Goal: Task Accomplishment & Management: Manage account settings

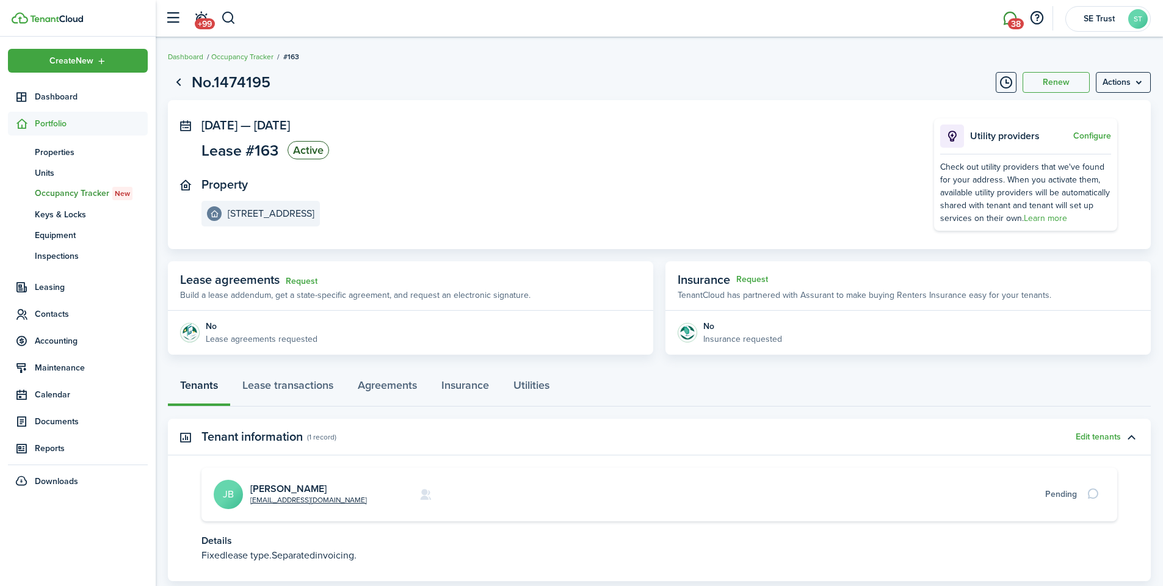
click at [1014, 16] on link "38" at bounding box center [1009, 18] width 23 height 31
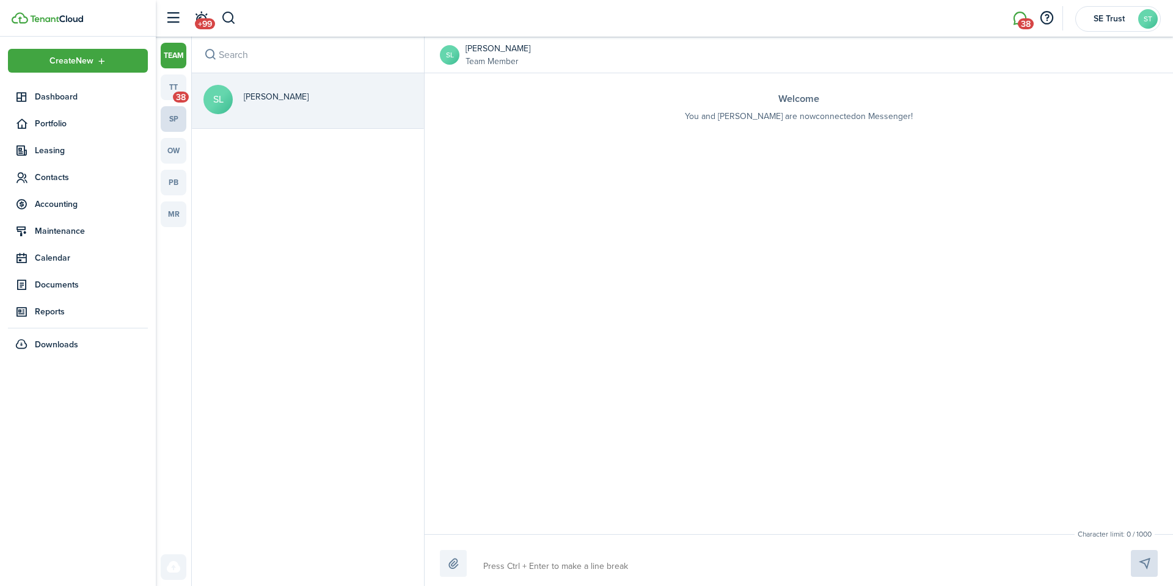
click at [170, 118] on link "sp" at bounding box center [174, 119] width 26 height 26
click at [169, 89] on link "tt 38" at bounding box center [174, 88] width 26 height 26
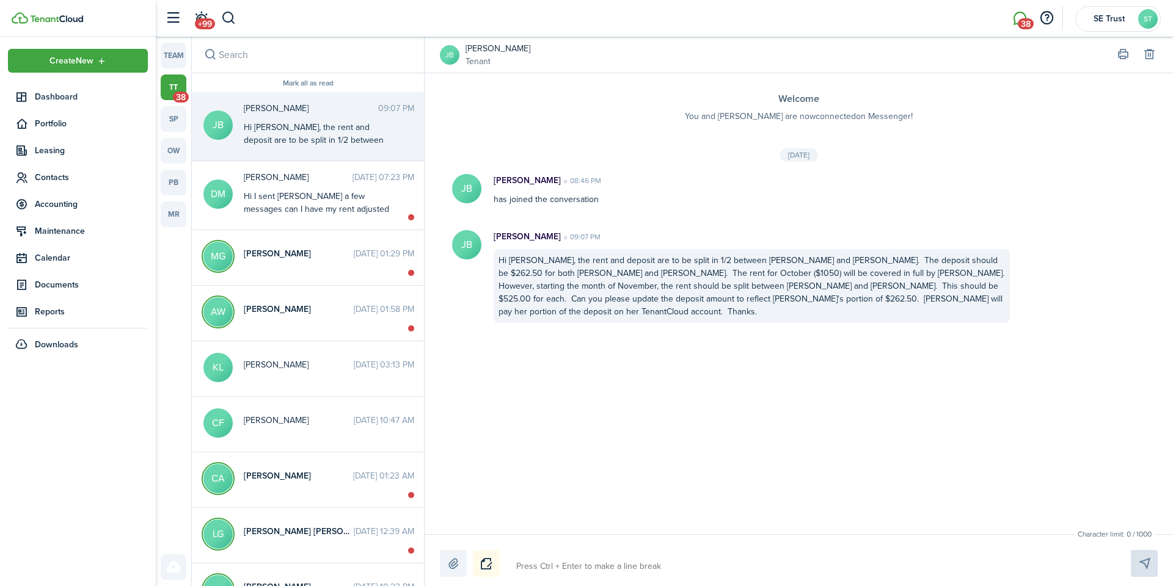
click at [319, 127] on div "Hi [PERSON_NAME], the rent and deposit are to be split in 1/2 between [PERSON_N…" at bounding box center [320, 230] width 153 height 218
click at [618, 572] on textarea at bounding box center [809, 566] width 594 height 21
type textarea "O"
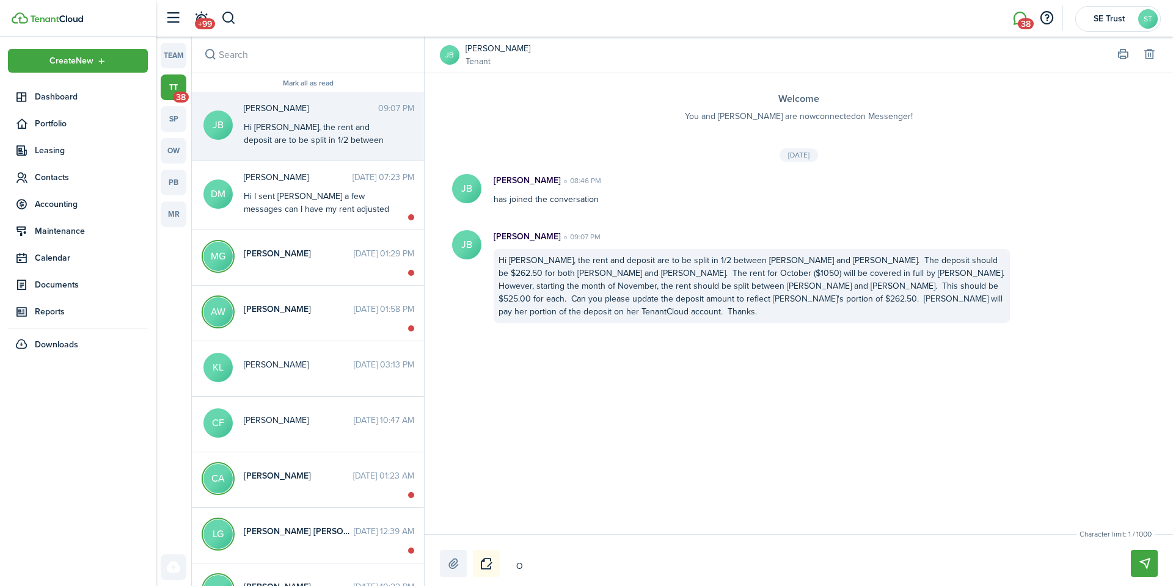
type textarea "Ok"
type textarea "Oka"
type textarea "Okay"
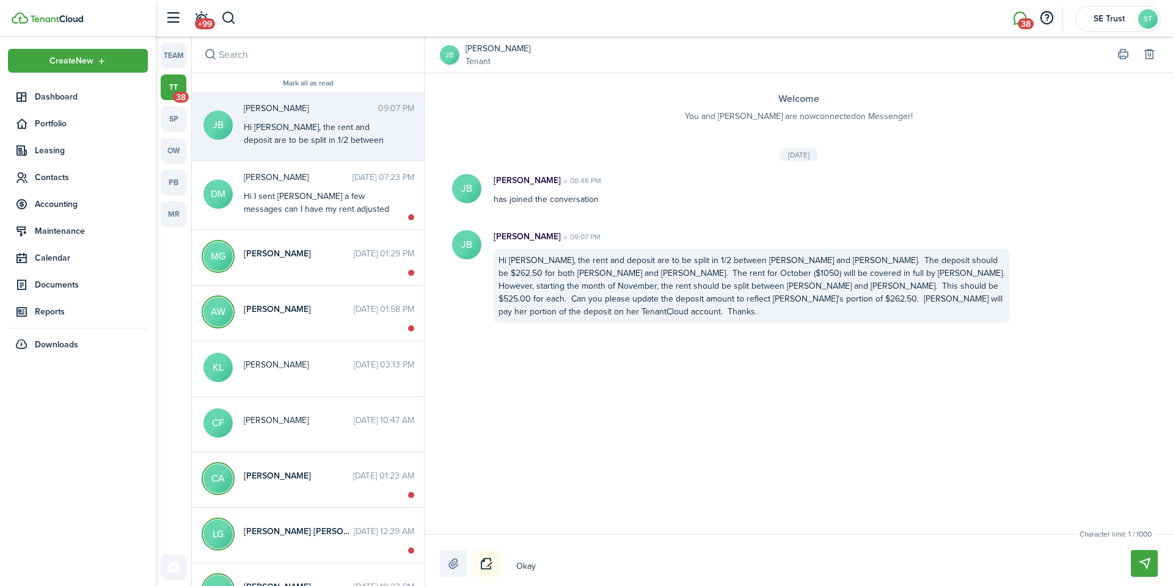
type textarea "Okay"
type textarea "Oka"
type textarea "Ok"
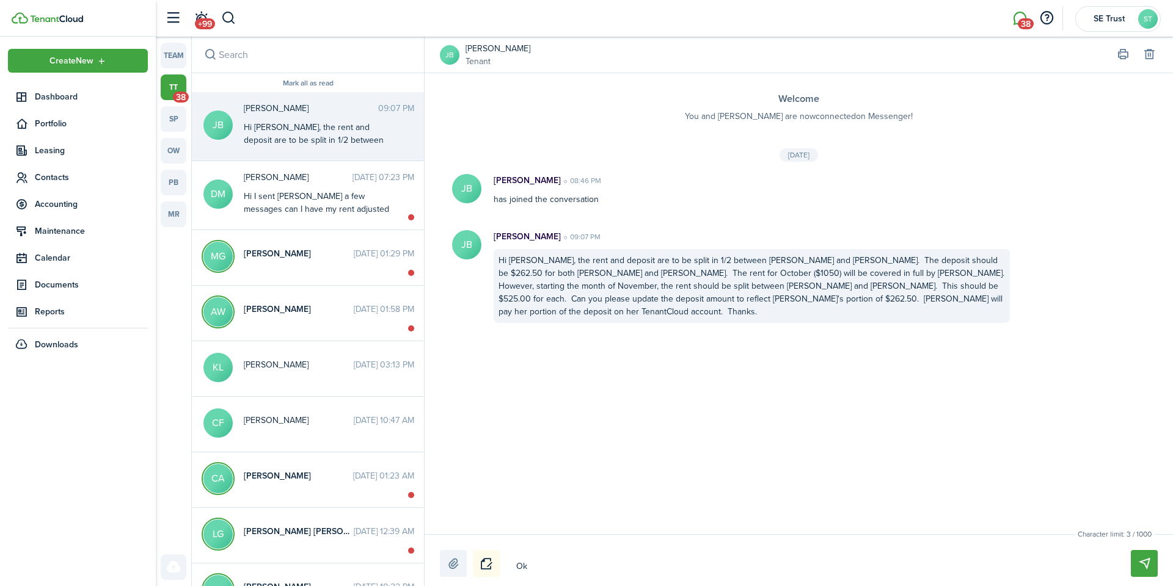
type textarea "O"
click at [230, 20] on button "button" at bounding box center [228, 18] width 15 height 21
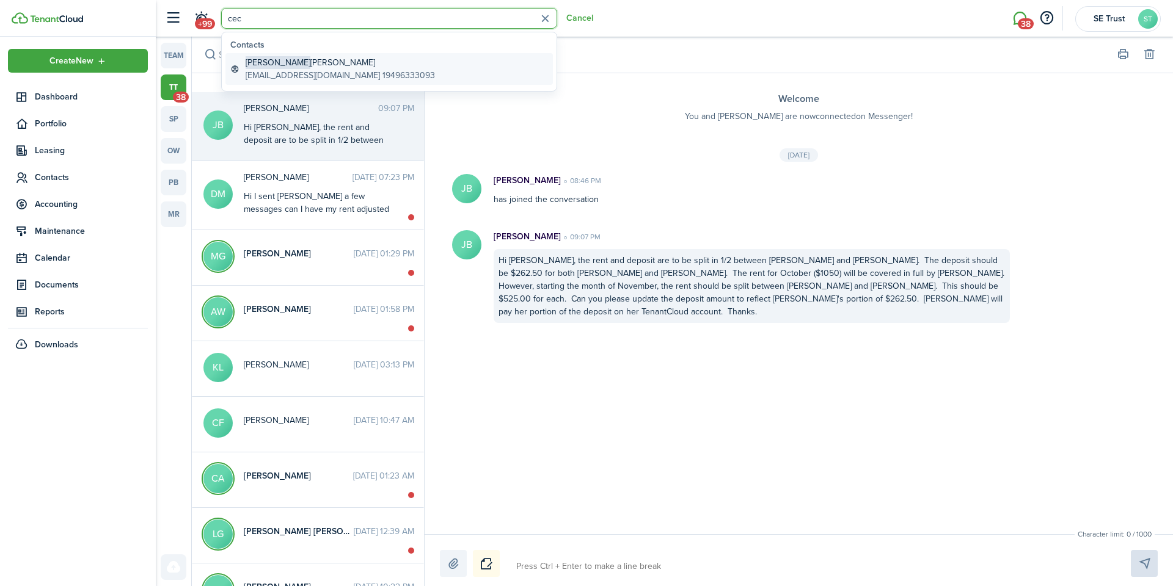
type input "cec"
click at [304, 70] on global-search-item-description "[EMAIL_ADDRESS][DOMAIN_NAME] 19496333093" at bounding box center [339, 75] width 189 height 13
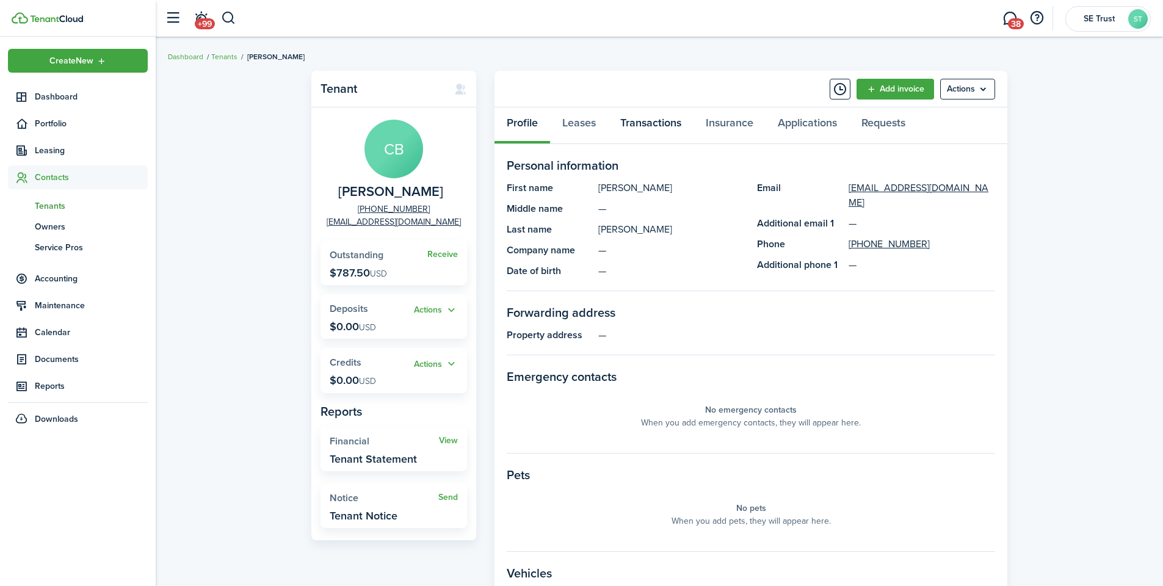
click at [661, 124] on link "Transactions" at bounding box center [650, 125] width 85 height 37
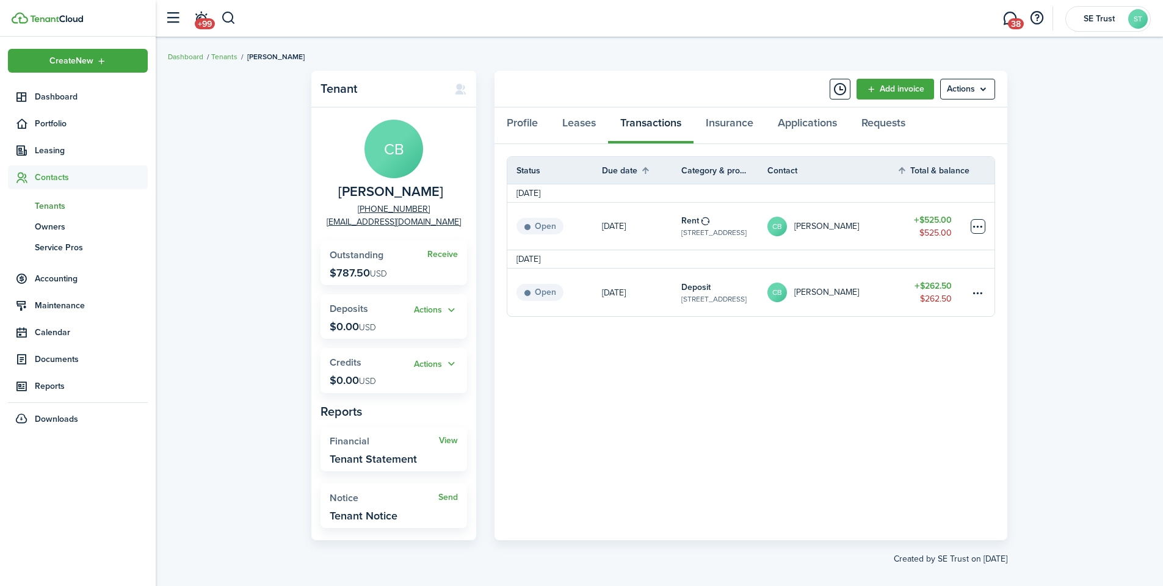
click at [980, 225] on table-menu-btn-icon at bounding box center [978, 226] width 15 height 15
click at [915, 249] on button "Edit" at bounding box center [932, 250] width 107 height 21
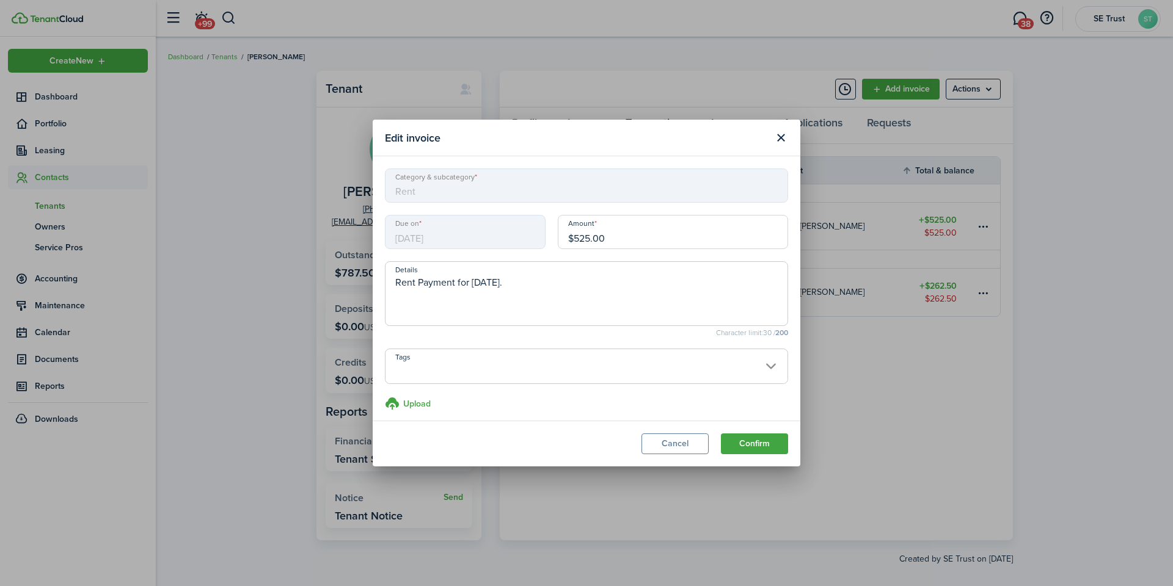
click at [620, 240] on input "$525.00" at bounding box center [673, 232] width 230 height 34
type input "$262.50"
click at [760, 447] on button "Confirm" at bounding box center [754, 444] width 67 height 21
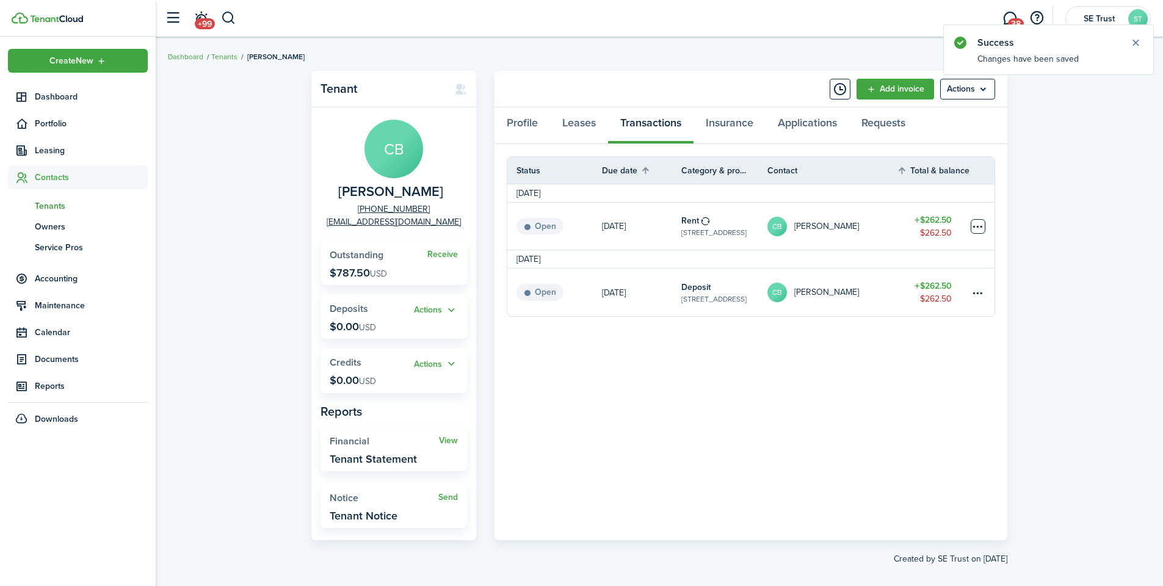
click at [973, 226] on table-menu-btn-icon at bounding box center [978, 226] width 15 height 15
click at [918, 249] on button "Edit" at bounding box center [932, 250] width 107 height 21
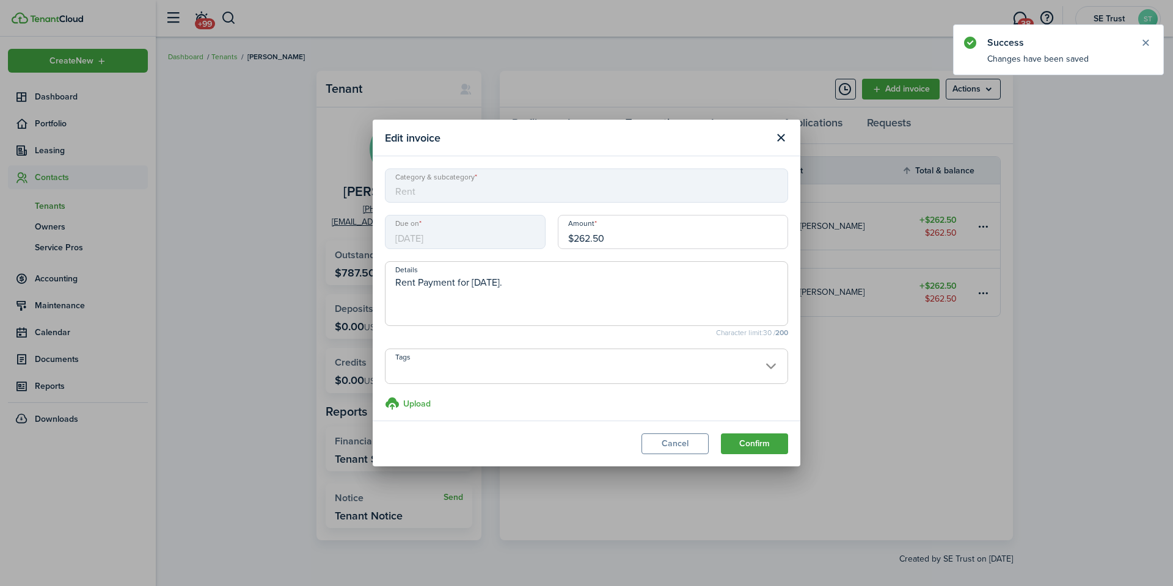
click at [641, 243] on input "$262.50" at bounding box center [673, 232] width 230 height 34
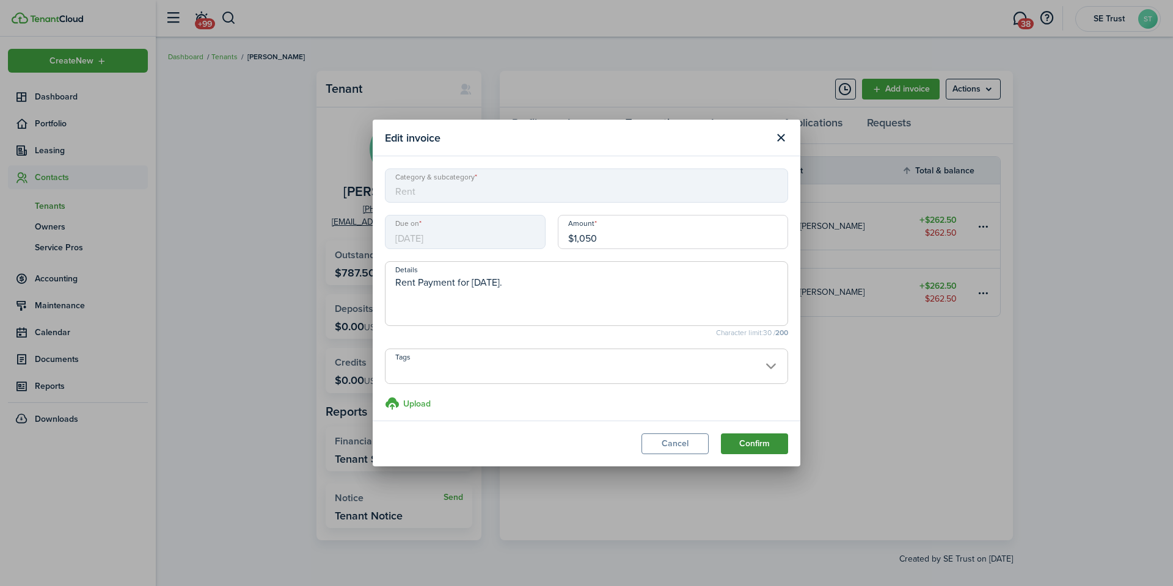
type input "$1,050.00"
click at [756, 446] on button "Confirm" at bounding box center [754, 444] width 67 height 21
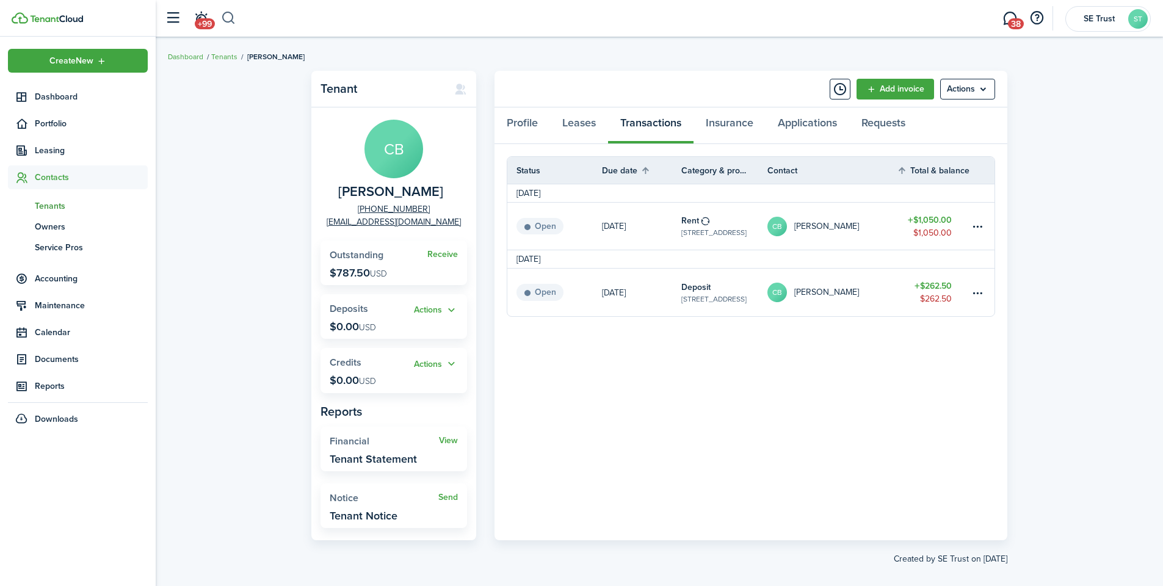
click at [236, 18] on button "button" at bounding box center [228, 18] width 15 height 21
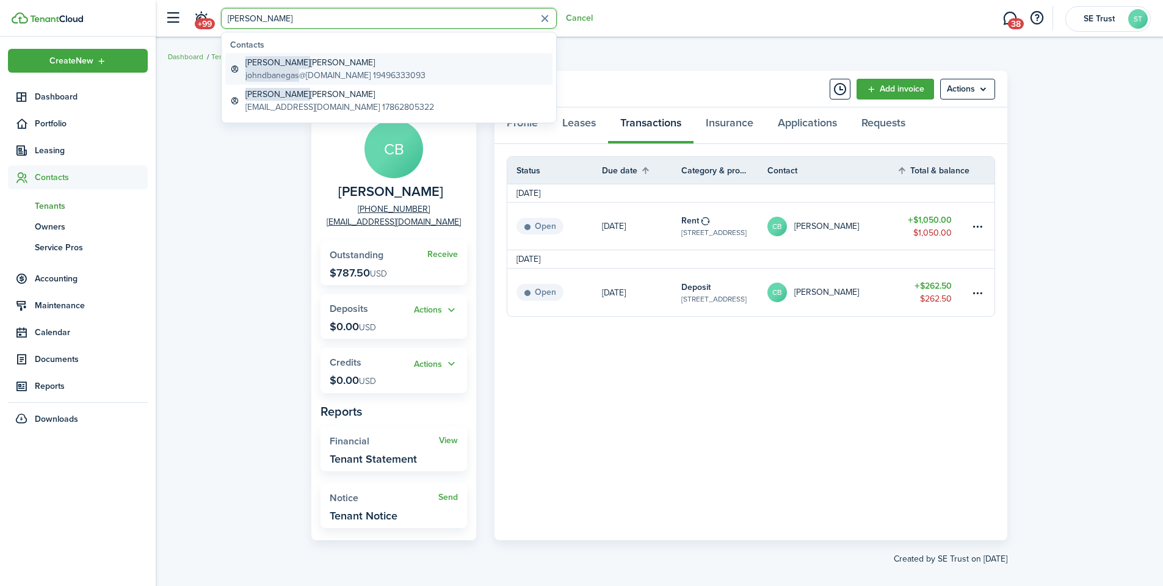
type input "[PERSON_NAME]"
click at [282, 67] on global-search-item-title "[PERSON_NAME]" at bounding box center [335, 62] width 180 height 13
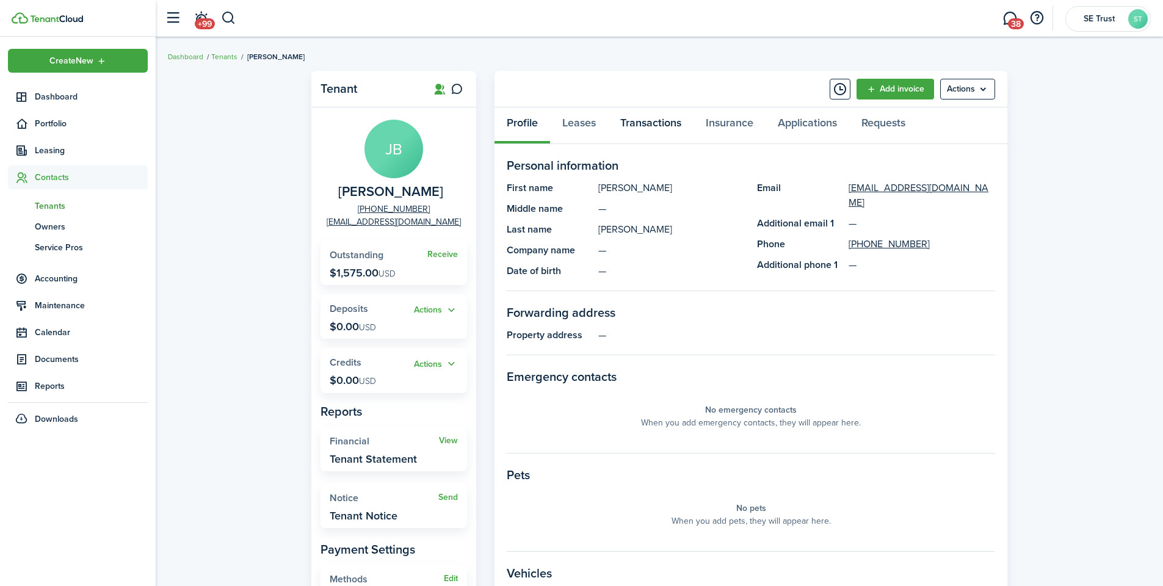
click at [682, 132] on link "Transactions" at bounding box center [650, 125] width 85 height 37
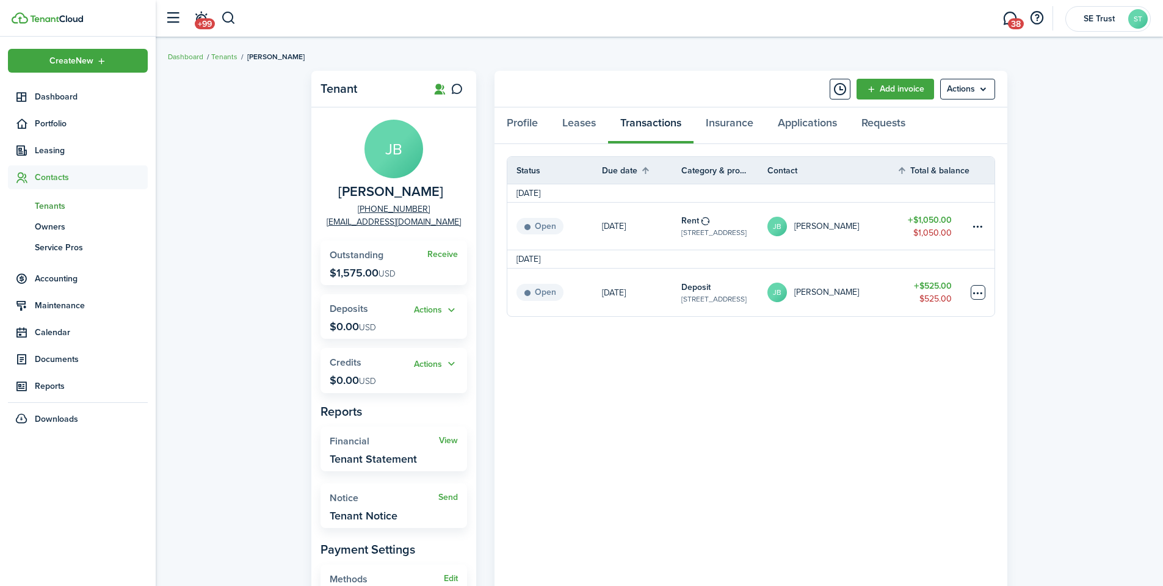
click at [977, 292] on table-menu-btn-icon at bounding box center [978, 292] width 15 height 15
click at [909, 321] on button "Edit" at bounding box center [932, 316] width 107 height 21
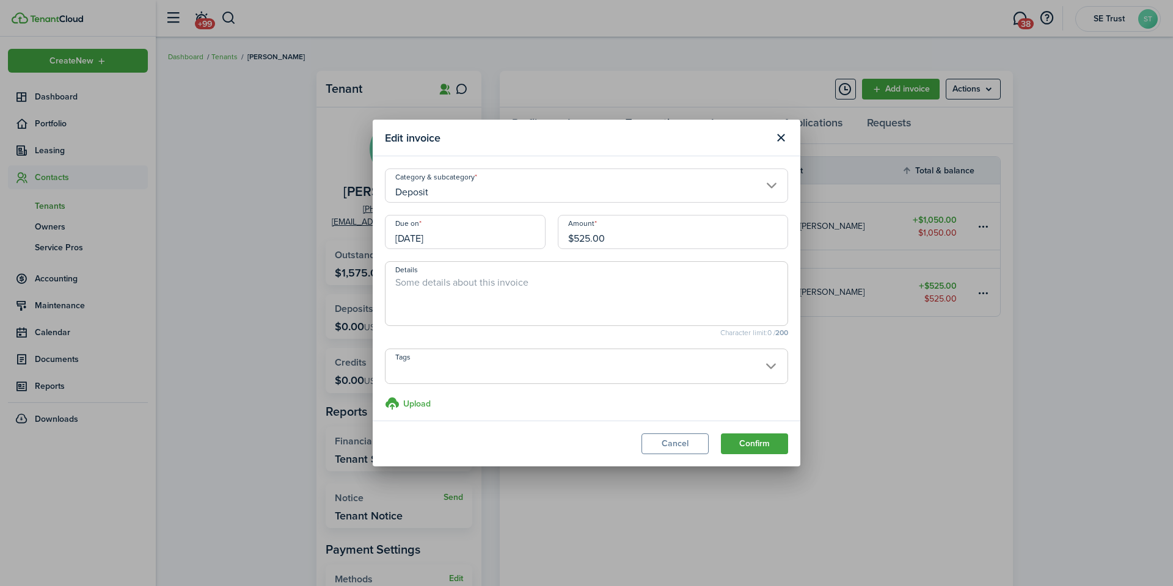
click at [606, 242] on input "$525.00" at bounding box center [673, 232] width 230 height 34
type input "$262.50"
click at [583, 380] on span at bounding box center [586, 373] width 402 height 21
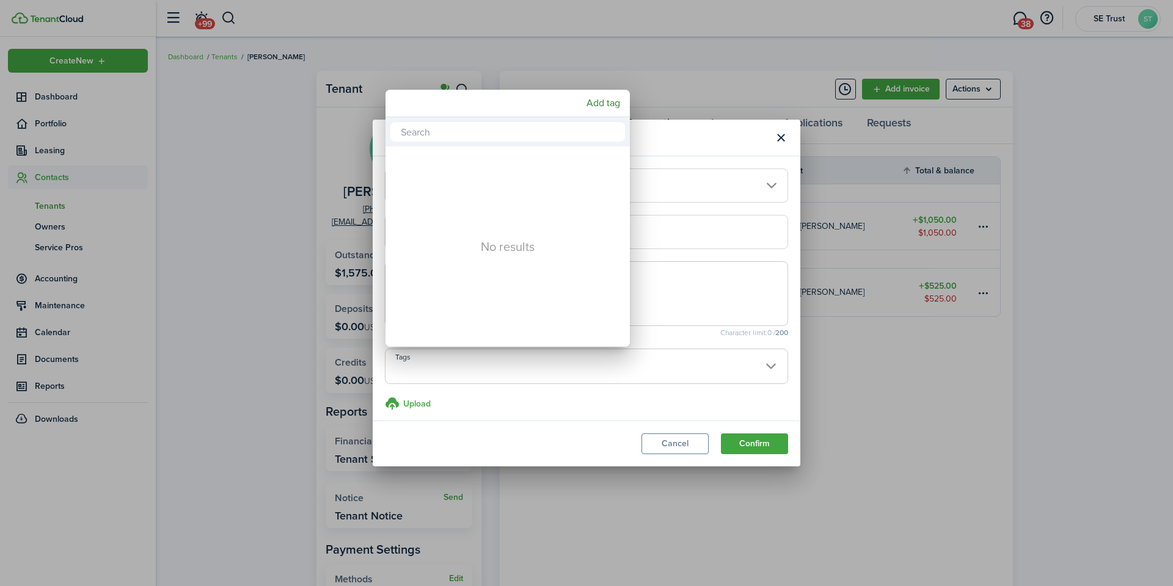
click at [657, 133] on div at bounding box center [586, 293] width 1368 height 782
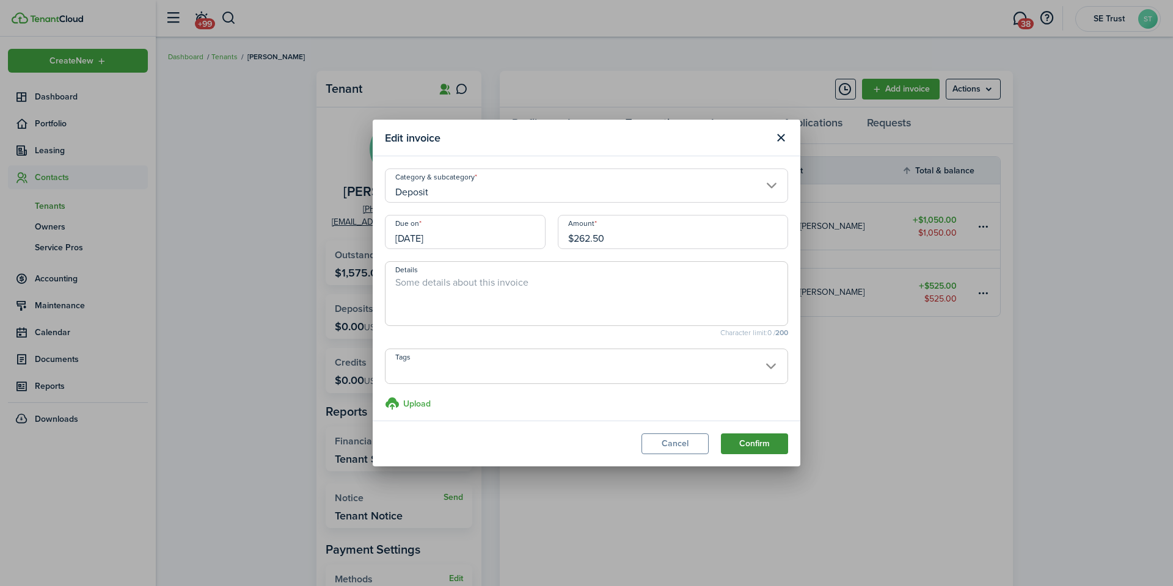
click at [756, 446] on button "Confirm" at bounding box center [754, 444] width 67 height 21
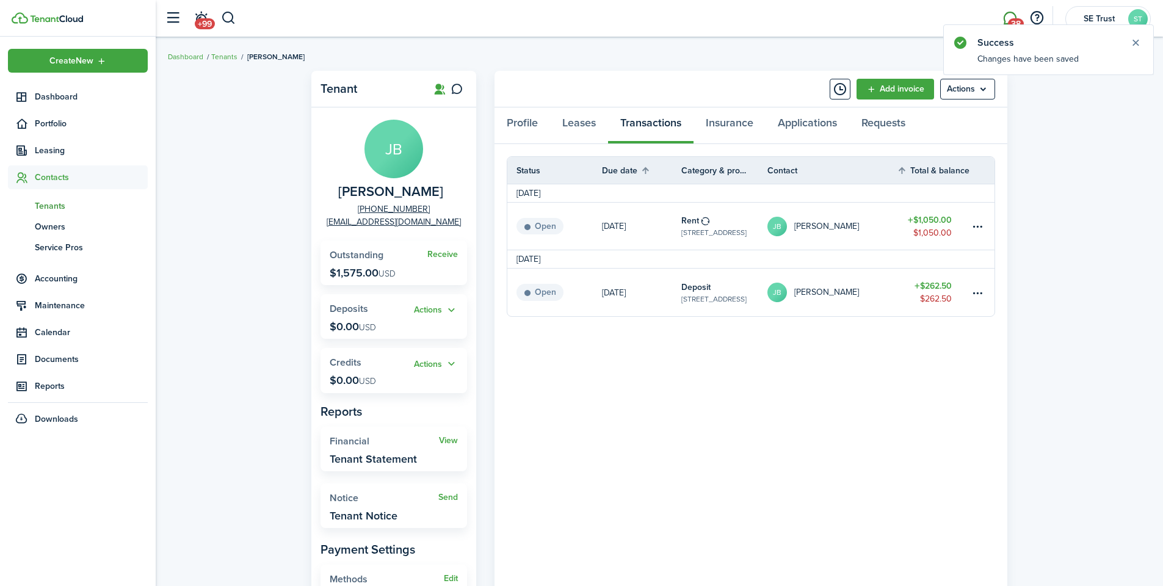
click at [1011, 18] on span "38" at bounding box center [1016, 23] width 16 height 11
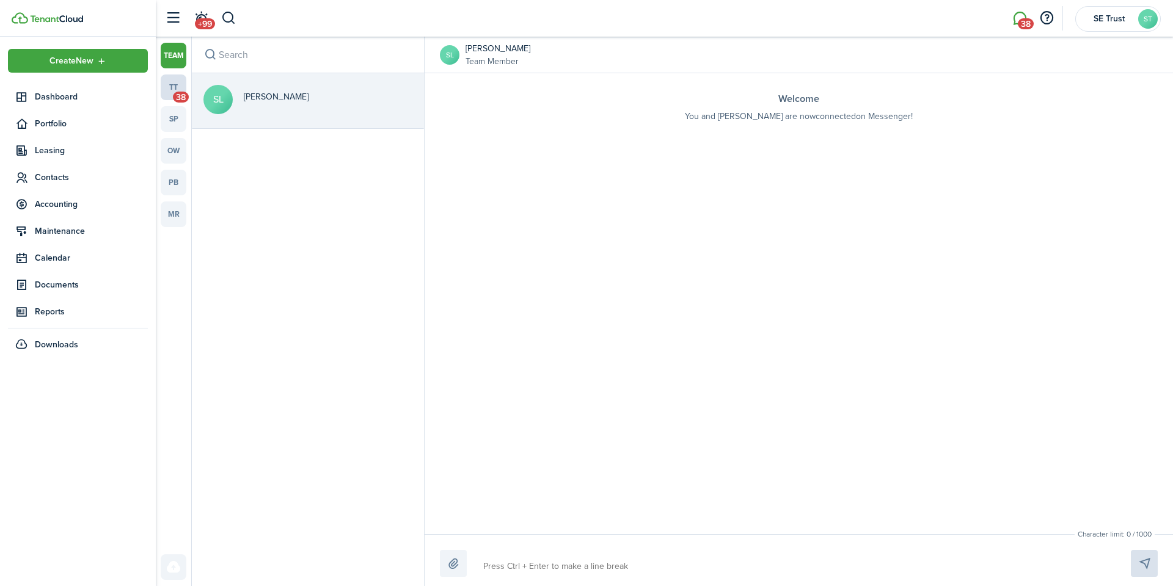
click at [161, 89] on link "tt 38" at bounding box center [174, 88] width 26 height 26
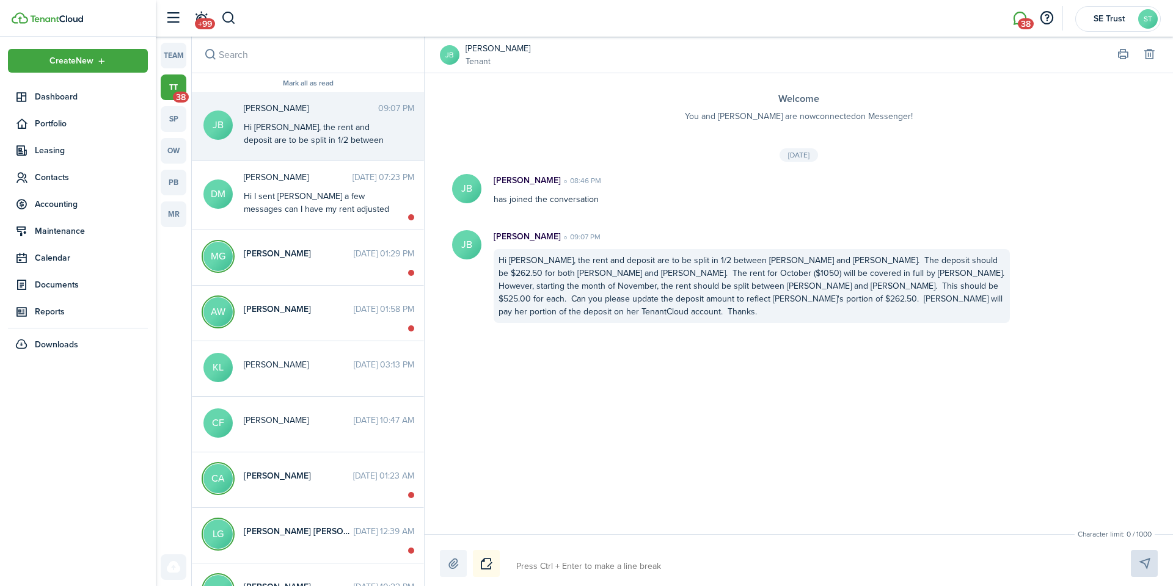
click at [603, 558] on textarea at bounding box center [809, 566] width 594 height 21
type textarea "H"
type textarea "Hi"
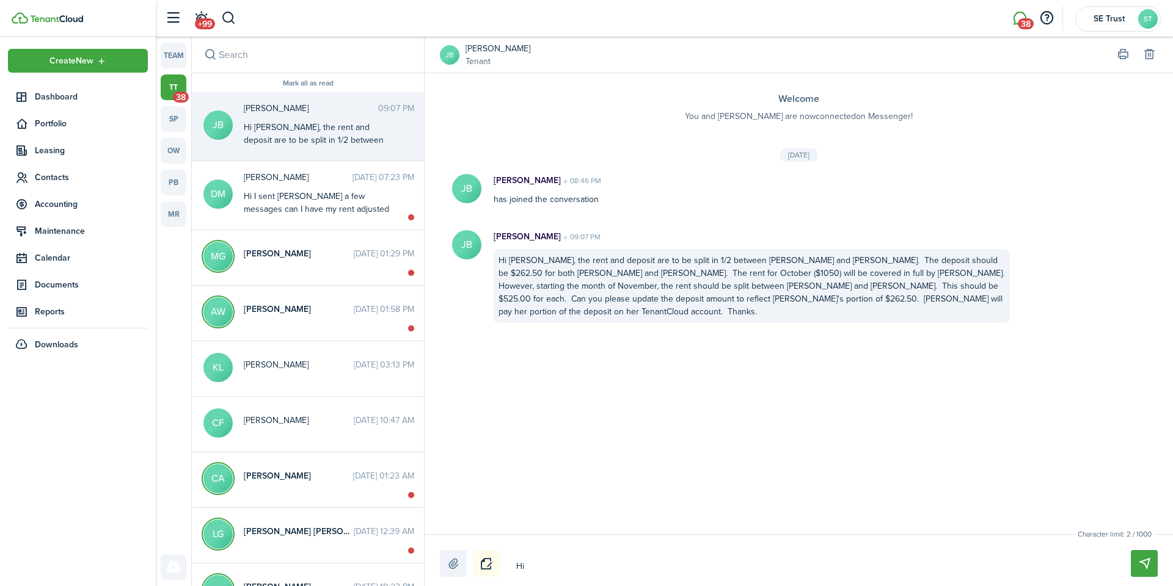
type textarea "Hi"
type textarea "Hi J"
type textarea "Hi [PERSON_NAME]"
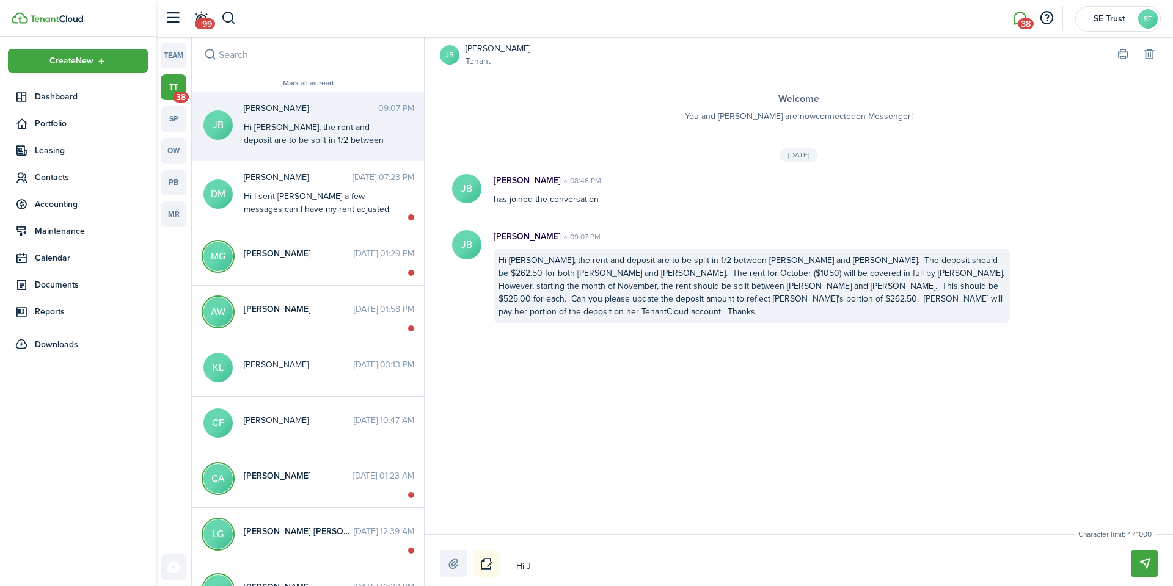
type textarea "Hi [PERSON_NAME]"
type textarea "Hi Joh"
type textarea "Hi [PERSON_NAME]"
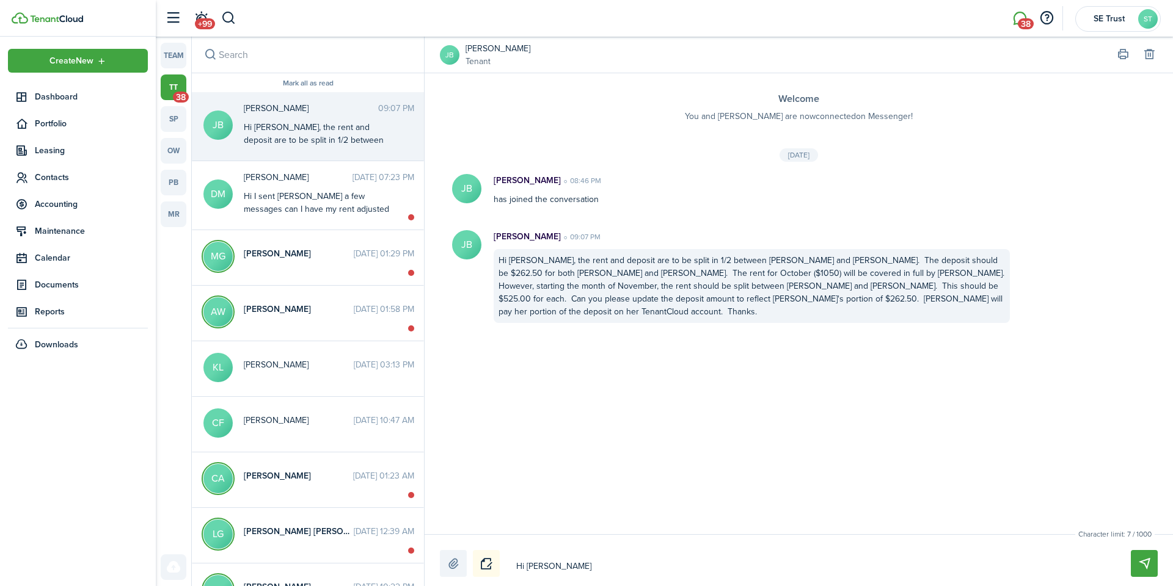
type textarea "Hi [PERSON_NAME]."
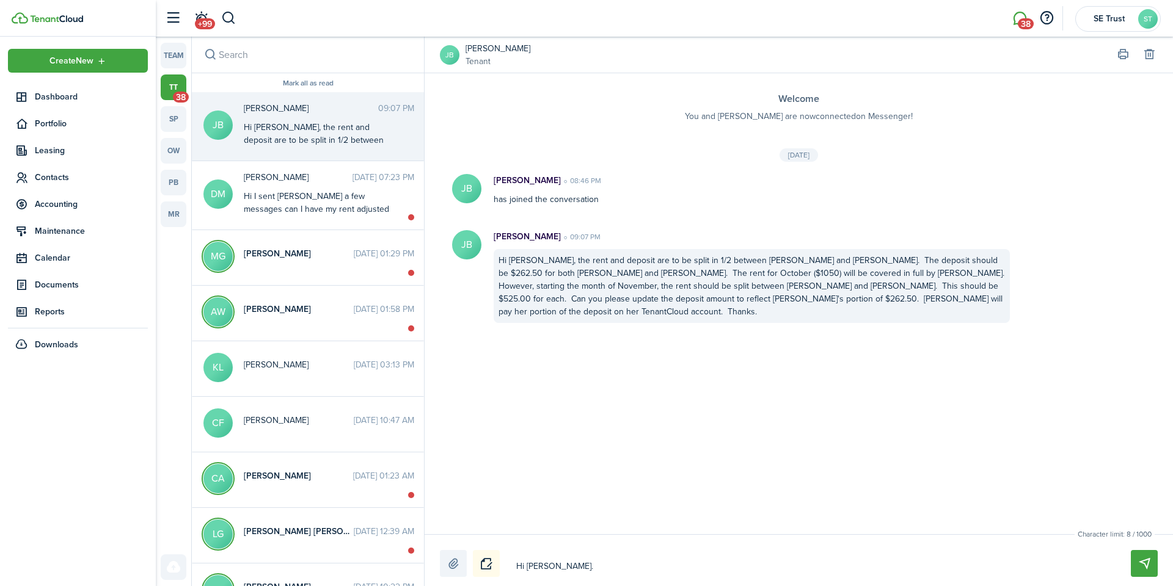
type textarea "Hi [PERSON_NAME]."
type textarea "Hi [PERSON_NAME]. T"
type textarea "Hi [PERSON_NAME]. Th"
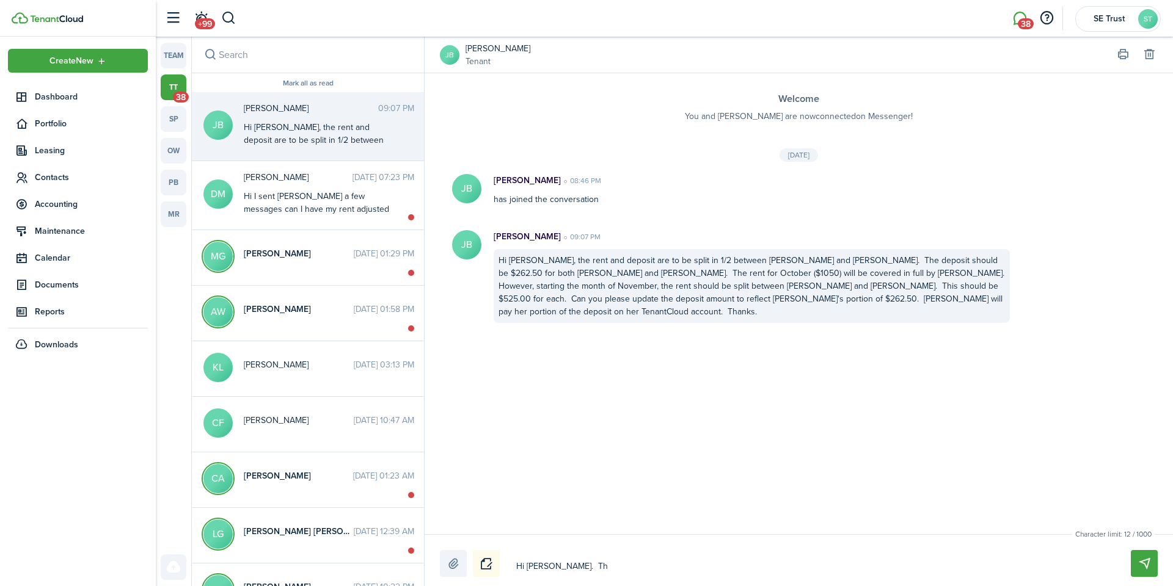
type textarea "Hi [PERSON_NAME]. Tha"
type textarea "Hi [PERSON_NAME]. That"
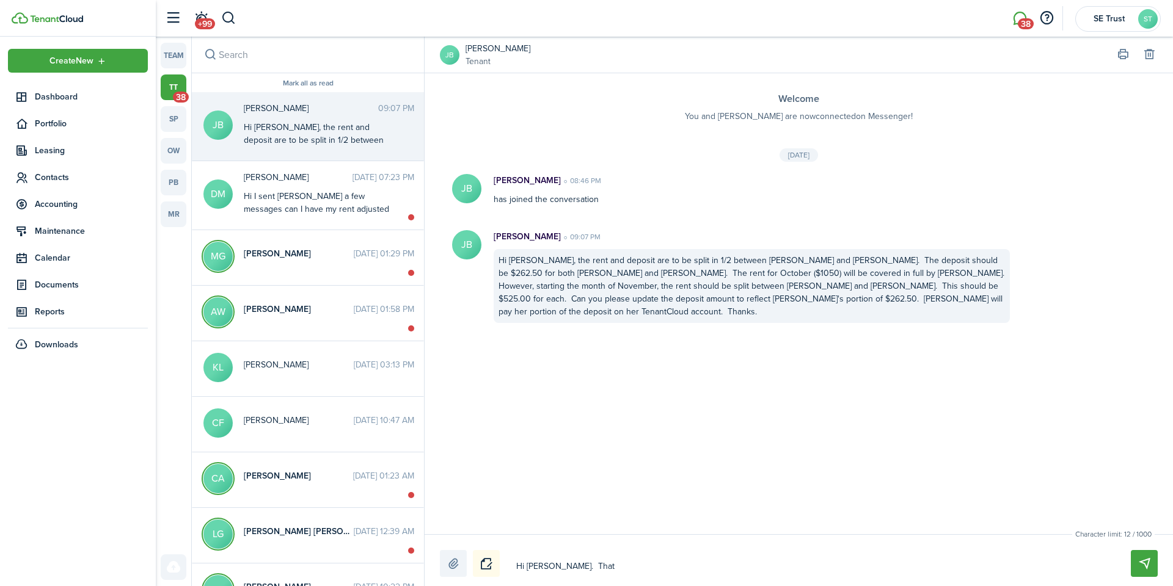
type textarea "Hi [PERSON_NAME]. That"
type textarea "Hi [PERSON_NAME]. That s"
type textarea "Hi [PERSON_NAME]. That so"
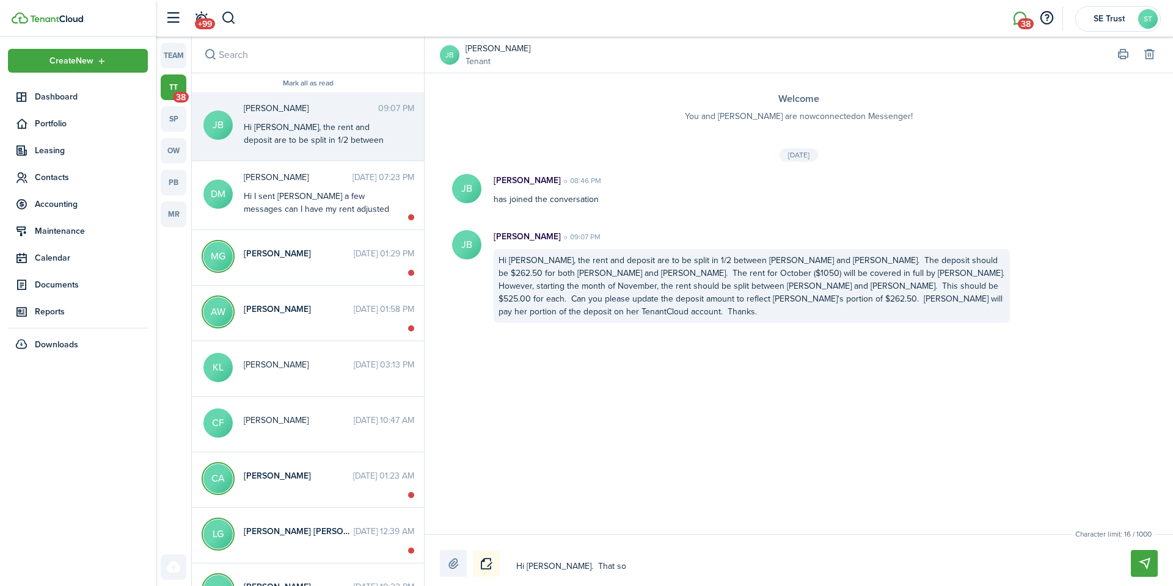
type textarea "Hi [PERSON_NAME]. That sou"
type textarea "Hi [PERSON_NAME]. That soun"
type textarea "Hi [PERSON_NAME]. That sound"
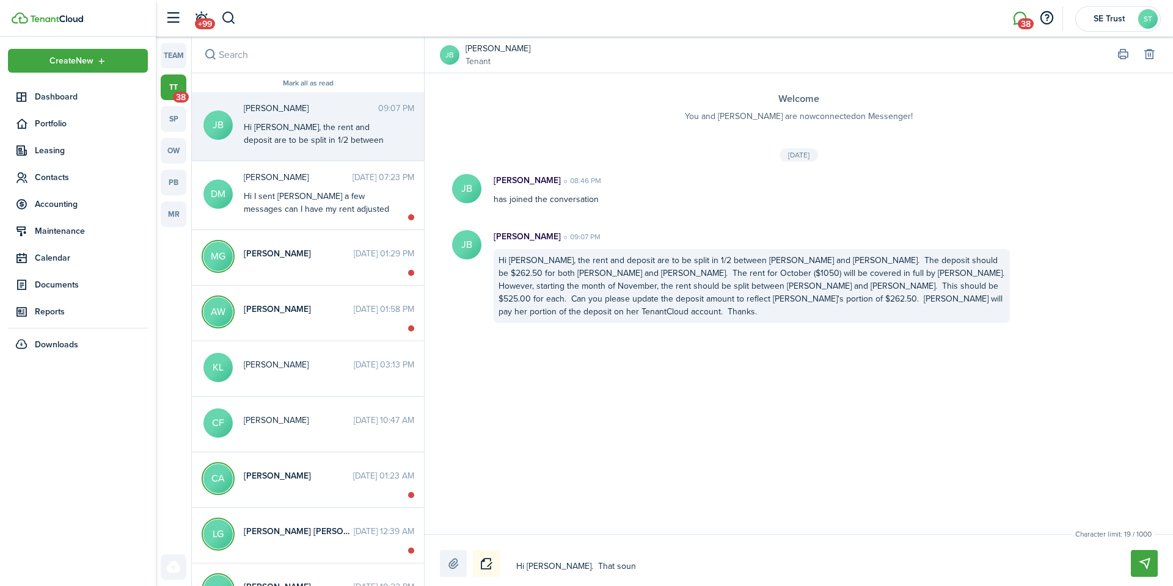
type textarea "Hi [PERSON_NAME]. That sound"
type textarea "Hi [PERSON_NAME]. That sounds"
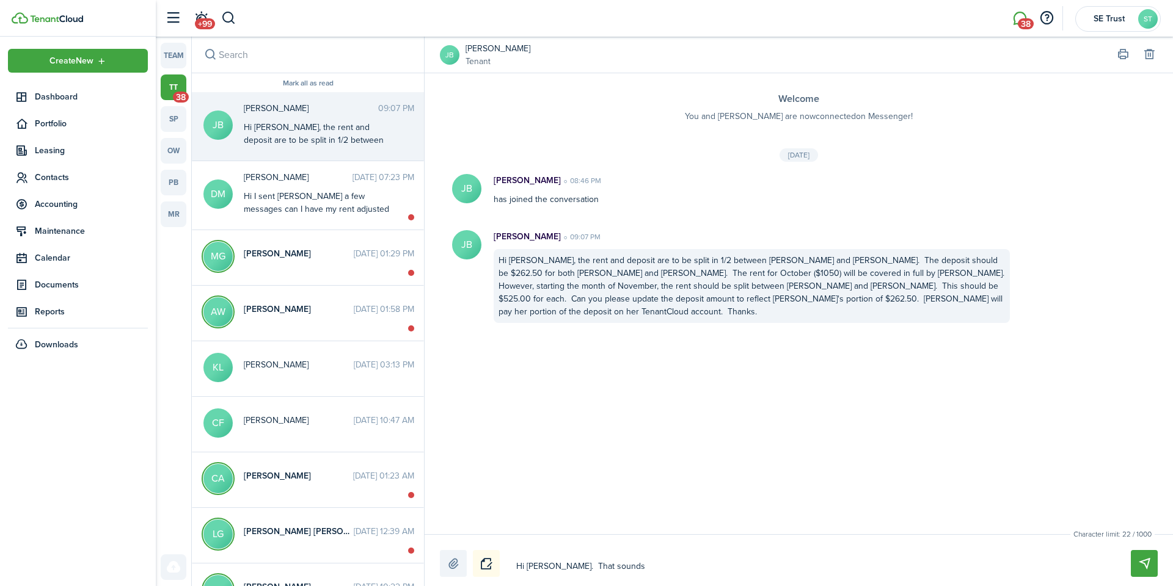
type textarea "Hi [PERSON_NAME]. That sounds g"
type textarea "Hi [PERSON_NAME]. That sounds gr"
type textarea "Hi [PERSON_NAME]. That sounds gre"
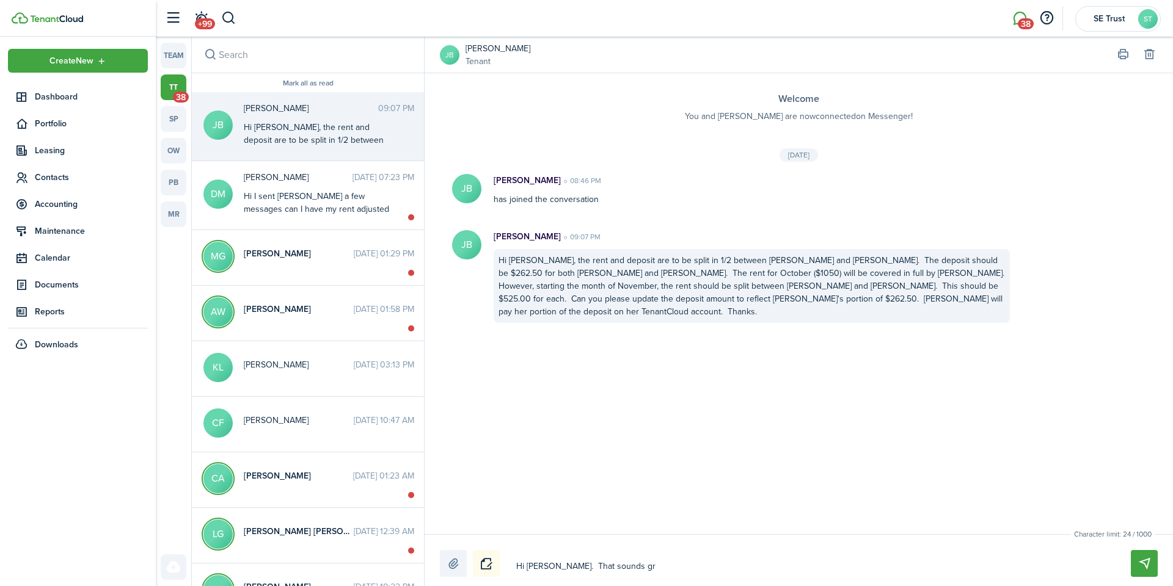
type textarea "Hi [PERSON_NAME]. That sounds gre"
type textarea "Hi [PERSON_NAME]. That sounds grea"
type textarea "Hi [PERSON_NAME]. That sounds great"
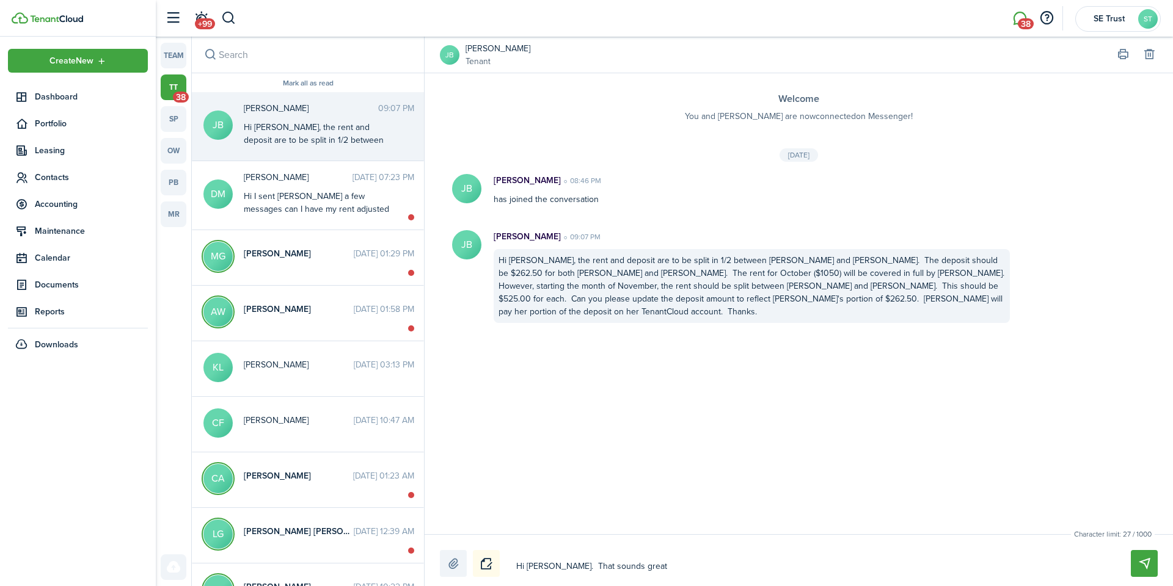
type textarea "Hi [PERSON_NAME]. That sounds great."
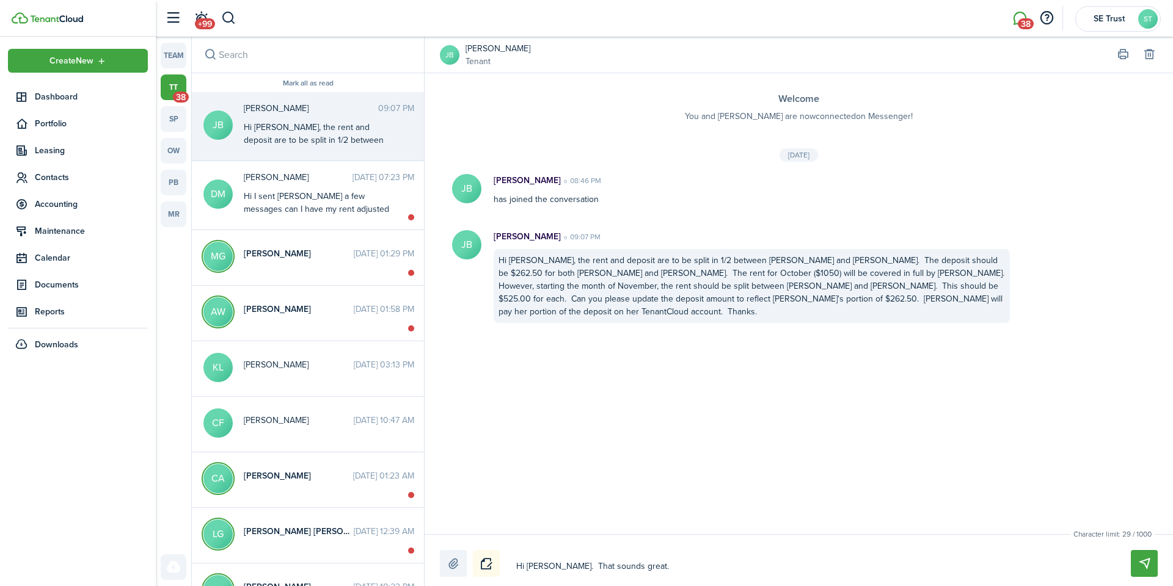
type textarea "Hi [PERSON_NAME]. That sounds great."
type textarea "Hi [PERSON_NAME]. That sounds great. I"
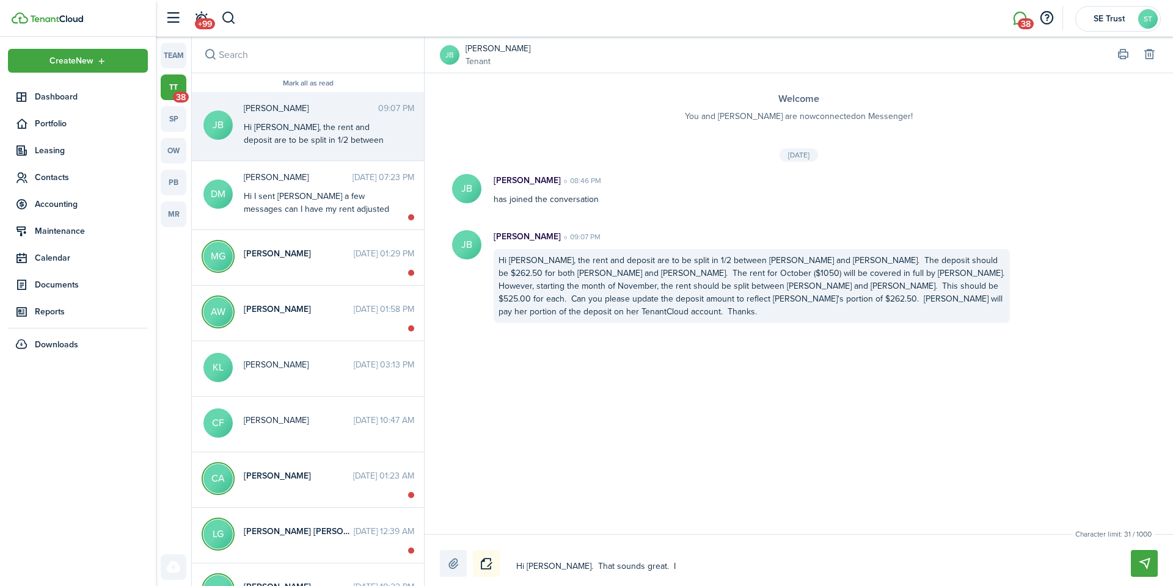
type textarea "Hi [PERSON_NAME]. That sounds great. I h"
type textarea "Hi [PERSON_NAME]. That sounds great. I ha"
type textarea "Hi [PERSON_NAME]. That sounds great. I hav"
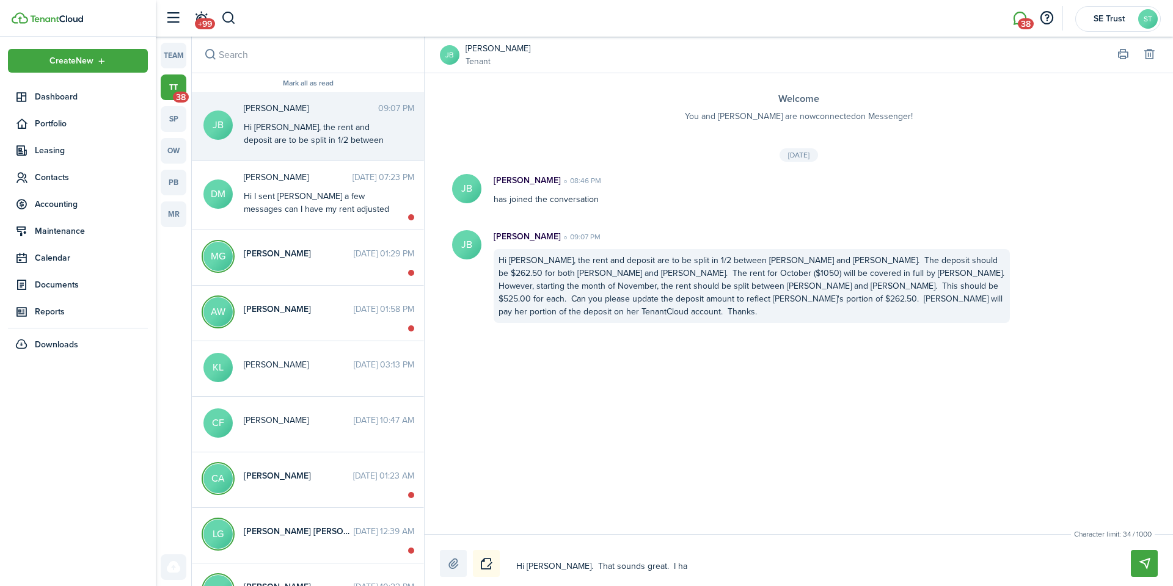
type textarea "Hi [PERSON_NAME]. That sounds great. I hav"
type textarea "Hi [PERSON_NAME]. That sounds great. I have"
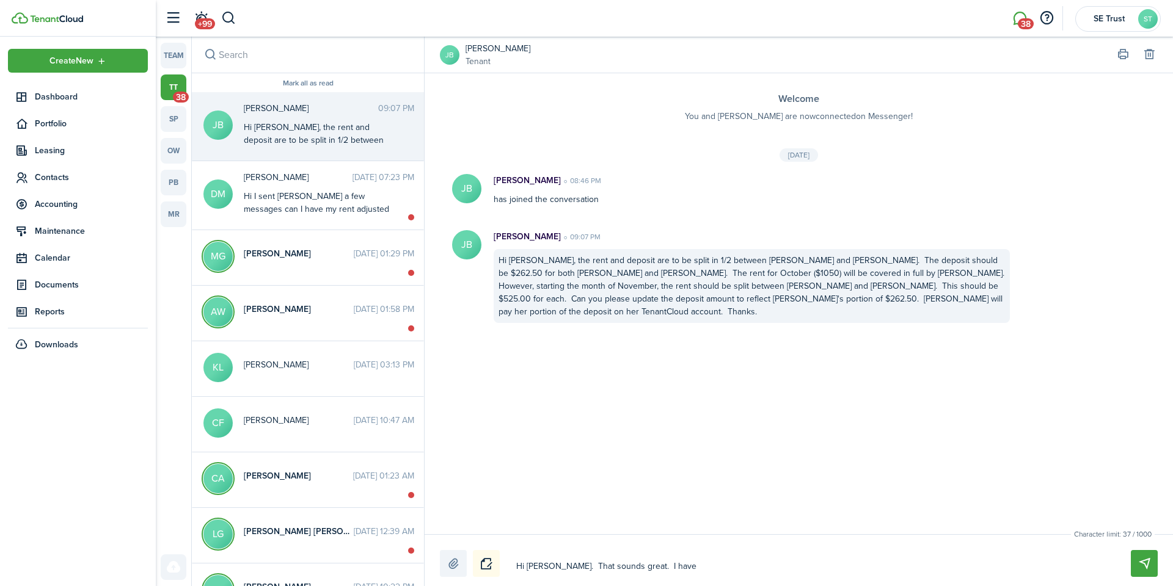
type textarea "Hi [PERSON_NAME]. That sounds great. I have u"
type textarea "Hi [PERSON_NAME]. That sounds great. I have up"
type textarea "Hi [PERSON_NAME]. That sounds great. I have upd"
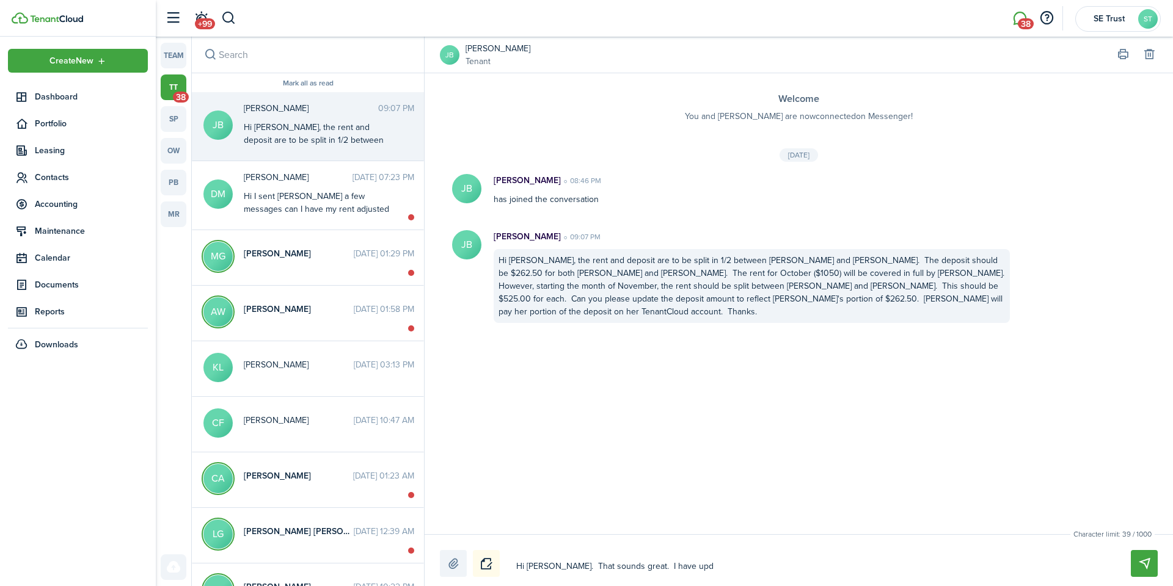
type textarea "Hi [PERSON_NAME]. That sounds great. I have upd"
type textarea "Hi [PERSON_NAME]. That sounds great. I have upda"
type textarea "Hi [PERSON_NAME]. That sounds great. I have updat"
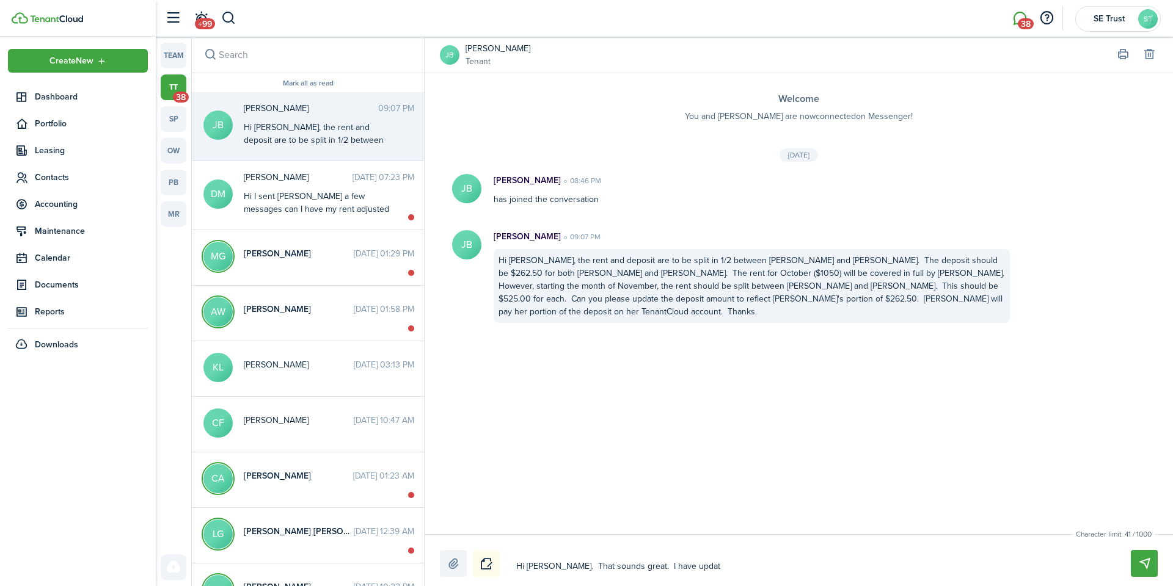
type textarea "Hi [PERSON_NAME]. That sounds great. I have update"
type textarea "Hi [PERSON_NAME]. That sounds great. I have updated"
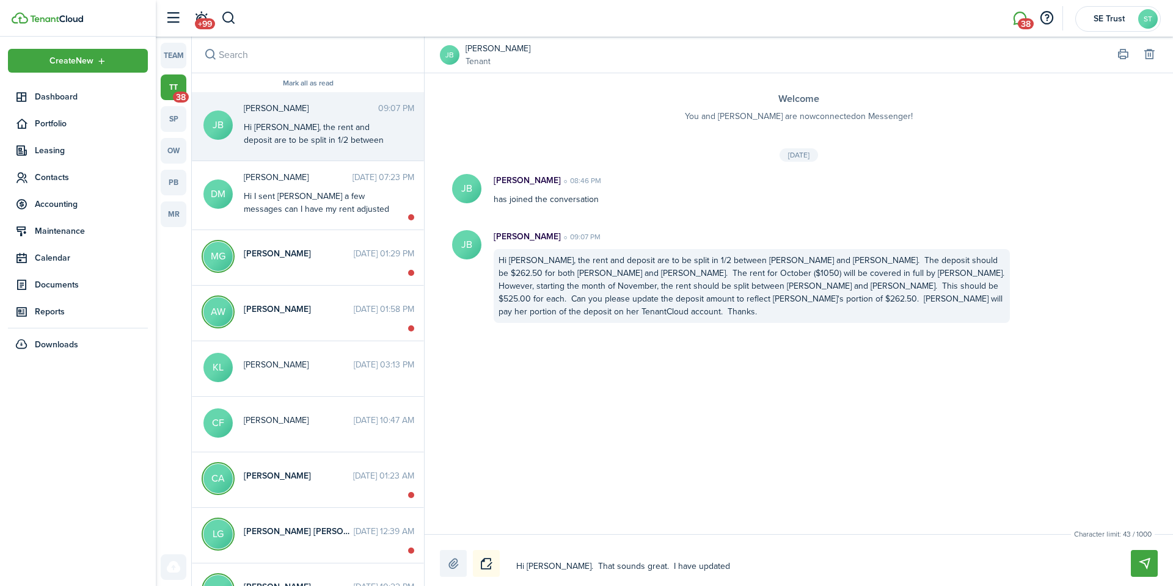
type textarea "Hi [PERSON_NAME]. That sounds great. I have updated"
type textarea "Hi [PERSON_NAME]. That sounds great. I have updated t"
type textarea "Hi [PERSON_NAME]. That sounds great. I have updated th"
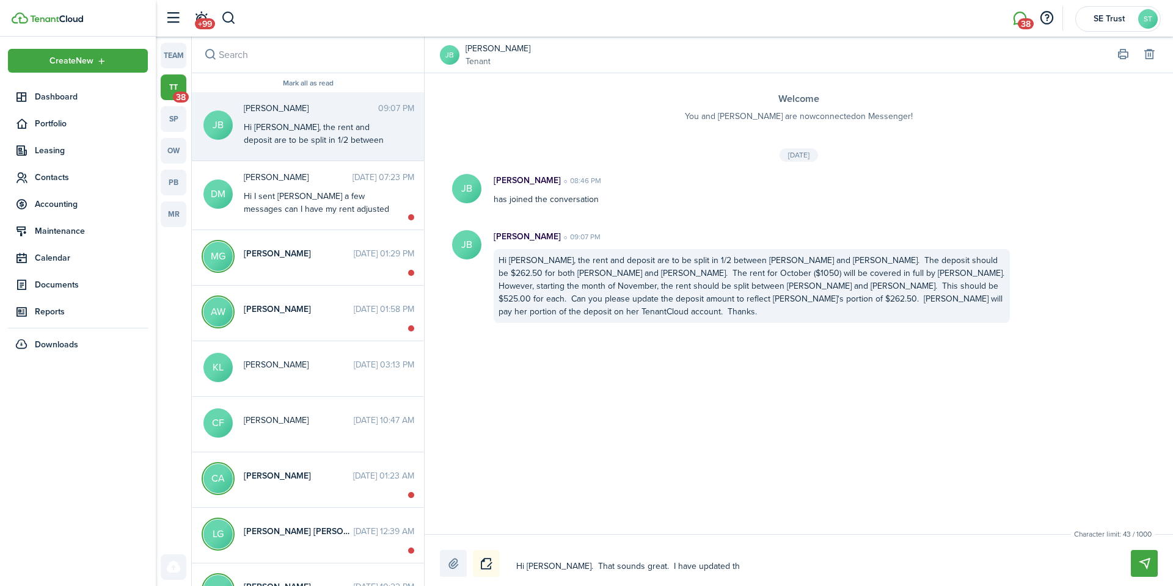
type textarea "Hi [PERSON_NAME]. That sounds great. I have updated the"
type textarea "Hi [PERSON_NAME]. That sounds great. I have updated the d"
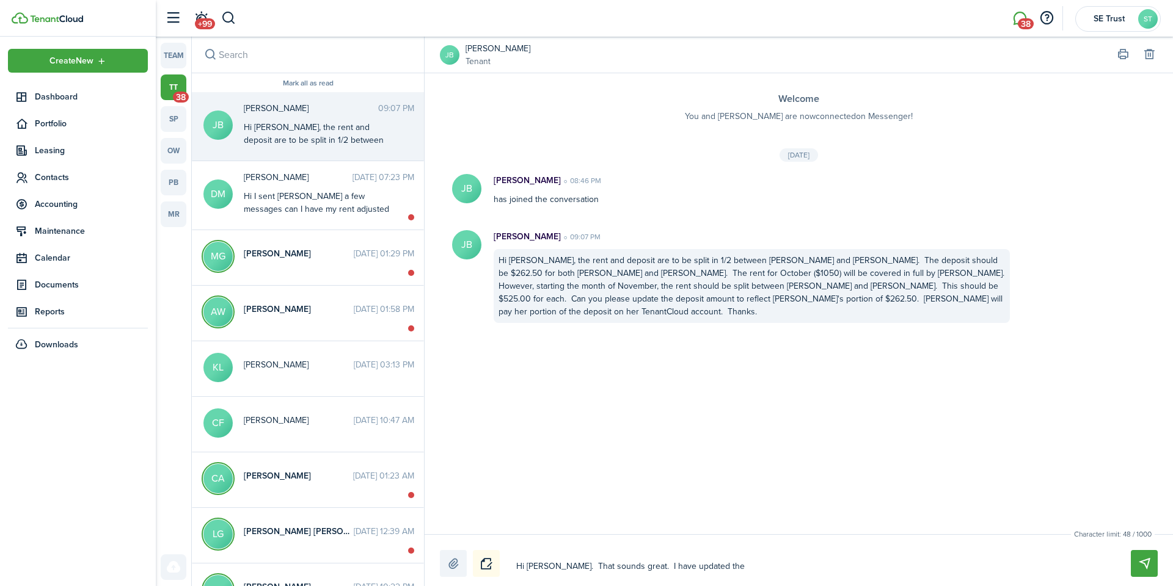
type textarea "Hi [PERSON_NAME]. That sounds great. I have updated the d"
type textarea "Hi [PERSON_NAME]. That sounds great. I have updated the de"
type textarea "Hi [PERSON_NAME]. That sounds great. I have updated the dep"
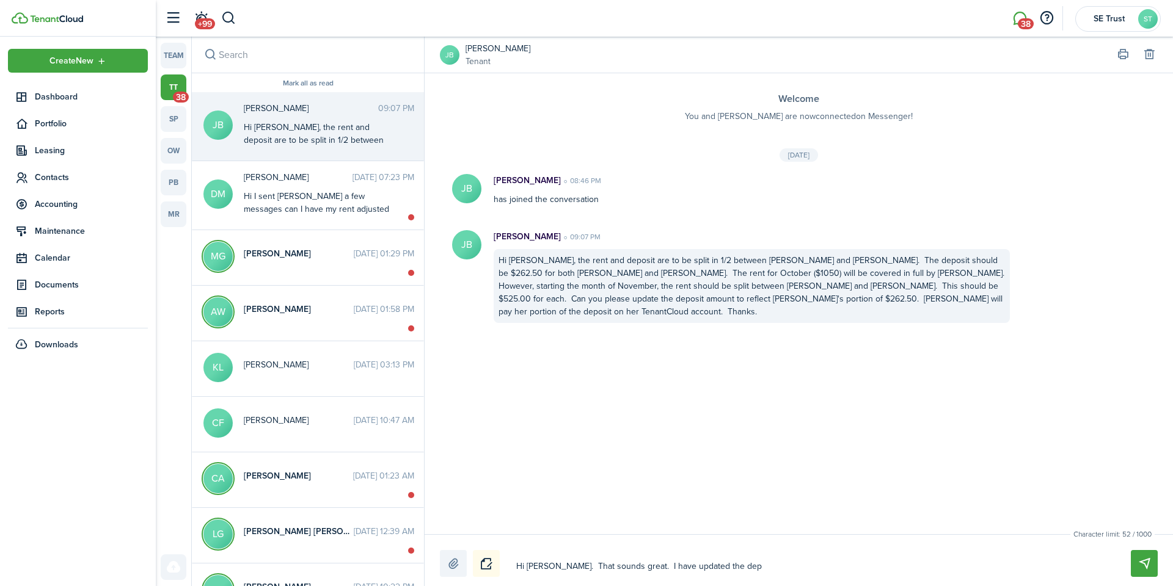
type textarea "Hi [PERSON_NAME]. That sounds great. I have updated the depo"
type textarea "Hi [PERSON_NAME]. That sounds great. I have updated the depos"
type textarea "Hi [PERSON_NAME]. That sounds great. I have updated the deposi"
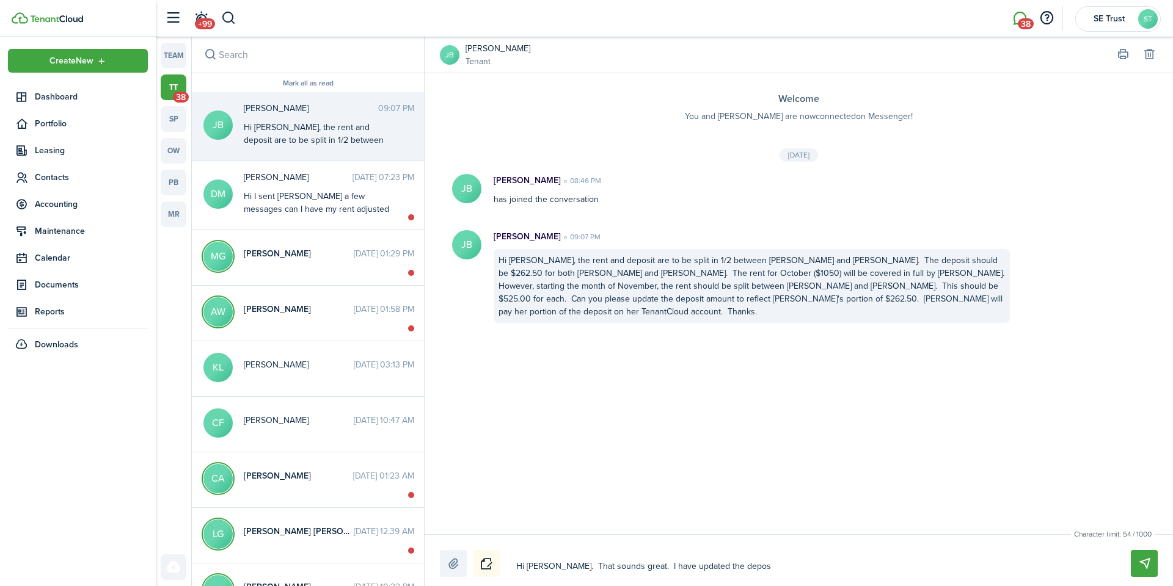
type textarea "Hi [PERSON_NAME]. That sounds great. I have updated the deposi"
type textarea "Hi [PERSON_NAME]. That sounds great. I have updated the deposit"
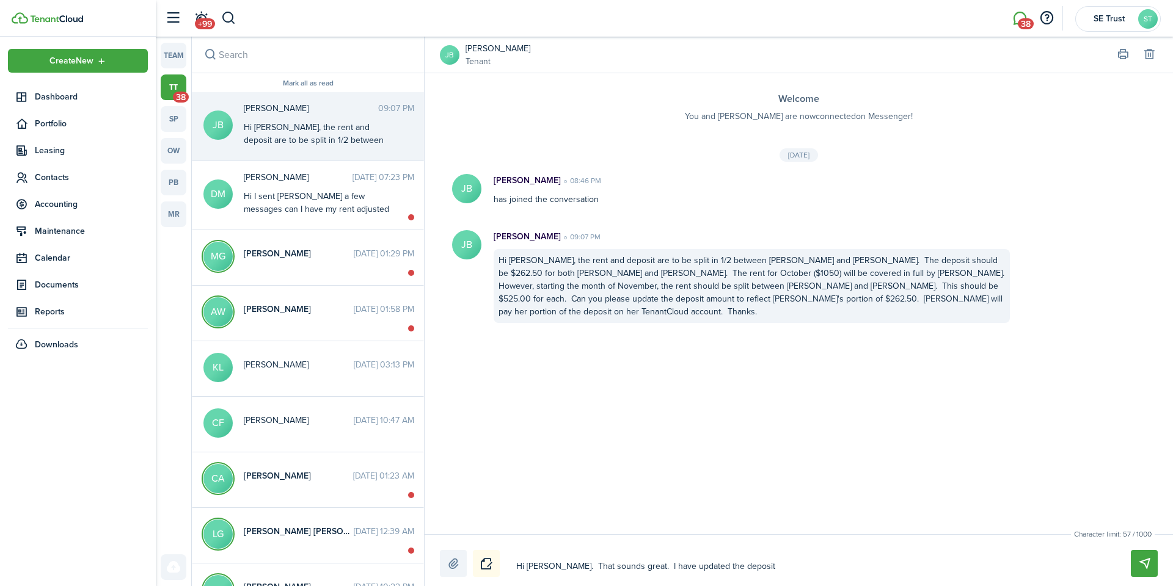
type textarea "Hi [PERSON_NAME]. That sounds great. I have updated the deposit t"
type textarea "Hi [PERSON_NAME]. That sounds great. I have updated the deposit to"
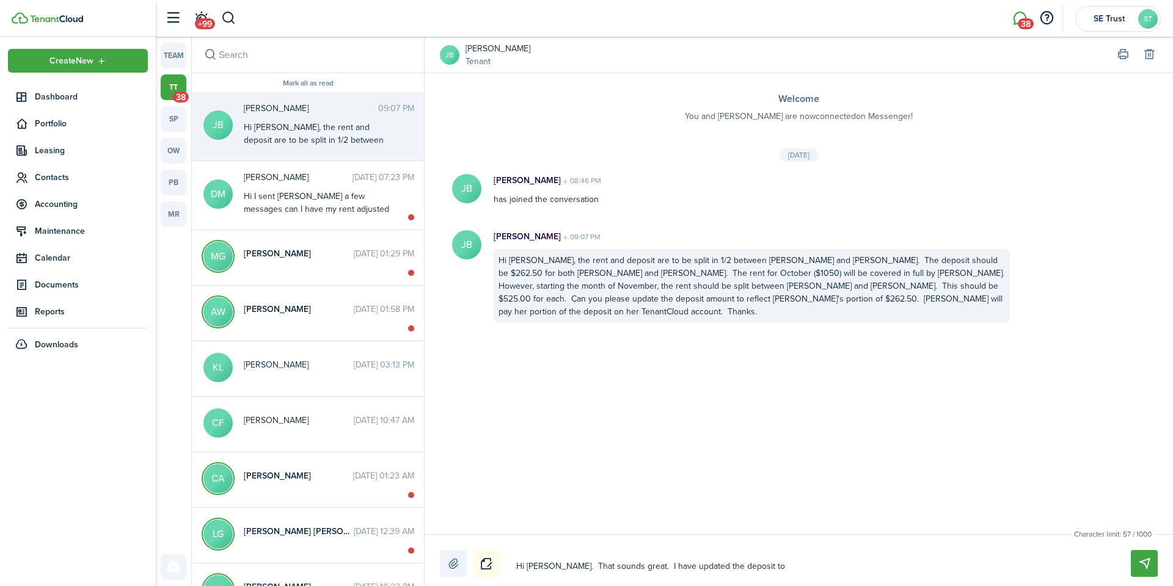
type textarea "Hi [PERSON_NAME]. That sounds great. I have updated the deposit to"
type textarea "Hi [PERSON_NAME]. That sounds great. I have updated the deposit to 2"
type textarea "Hi [PERSON_NAME]. That sounds great. I have updated the deposit to 26"
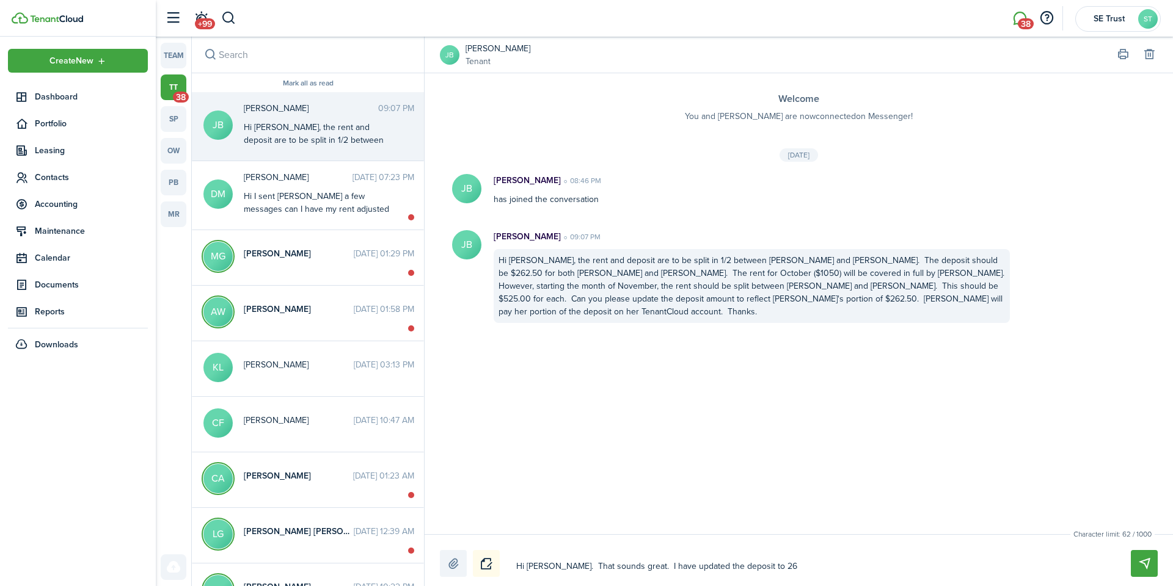
type textarea "Hi [PERSON_NAME]. That sounds great. I have updated the deposit to 262"
type textarea "Hi [PERSON_NAME]. That sounds great. I have updated the deposit to 262."
type textarea "Hi [PERSON_NAME]. That sounds great. I have updated the deposit to 262.6"
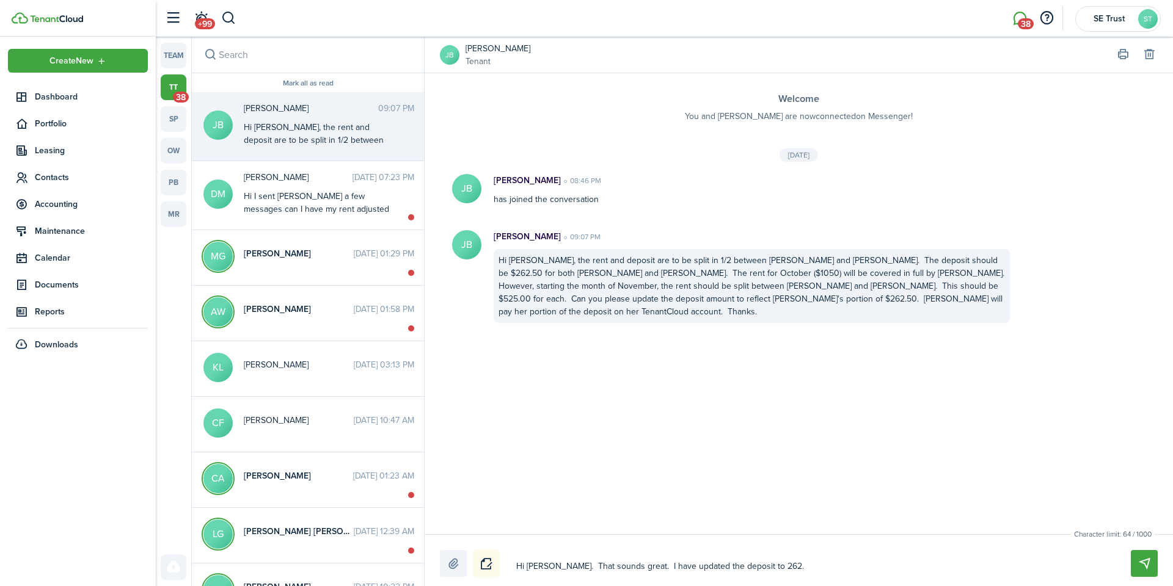
type textarea "Hi [PERSON_NAME]. That sounds great. I have updated the deposit to 262.6"
type textarea "Hi [PERSON_NAME]. That sounds great. I have updated the deposit to 262.60"
type textarea "Hi [PERSON_NAME]. That sounds great. I have updated the deposit to 262.60."
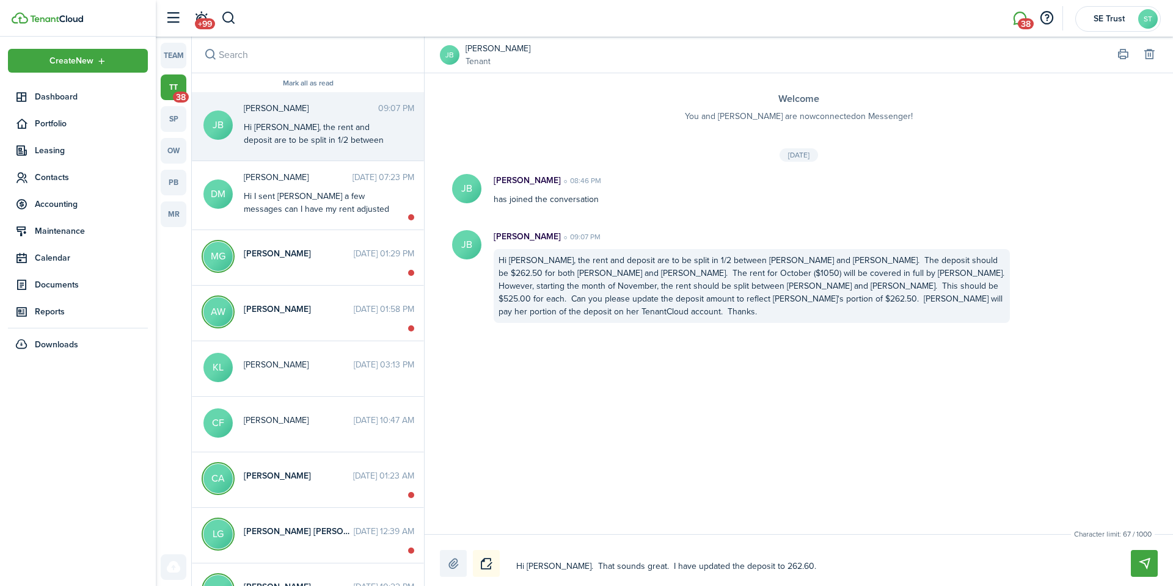
type textarea "Hi [PERSON_NAME]. That sounds great. I have updated the deposit to 262.60."
type textarea "Hi [PERSON_NAME]. That sounds great. I have updated the deposit to 262.60. P"
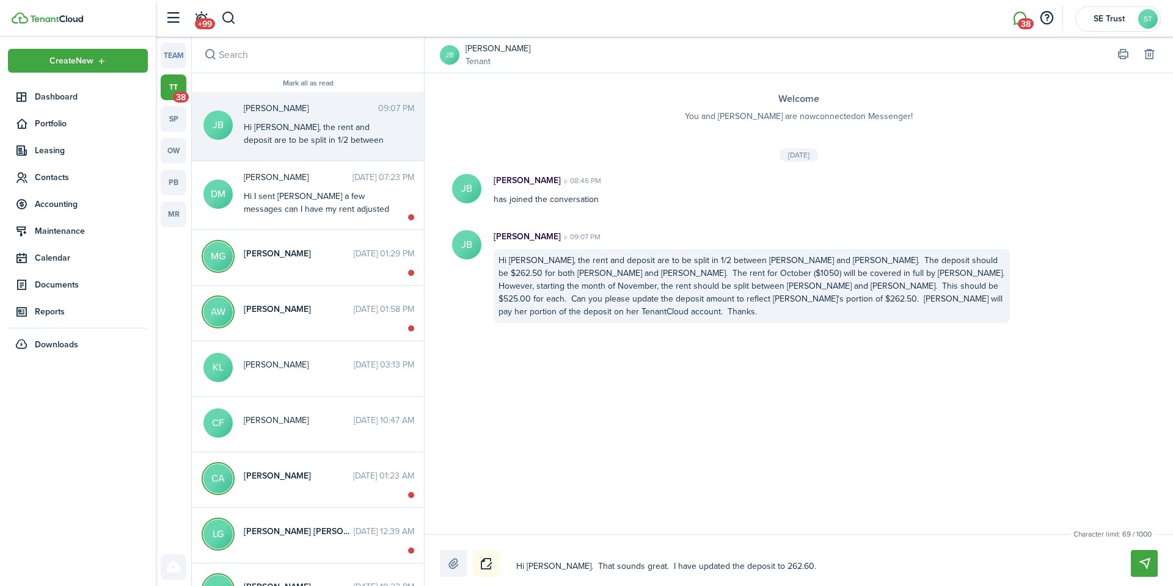
type textarea "Hi [PERSON_NAME]. That sounds great. I have updated the deposit to 262.60. P"
type textarea "Hi [PERSON_NAME]. That sounds great. I have updated the deposit to 262.60."
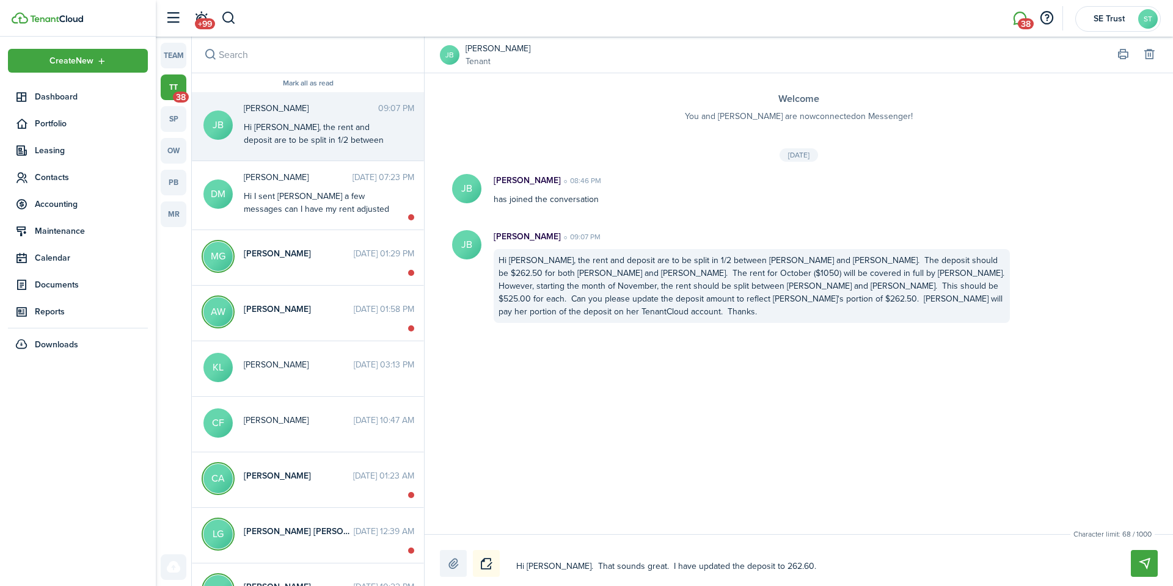
type textarea "Hi [PERSON_NAME]. That sounds great. I have updated the deposit to 262.60."
type textarea "Hi [PERSON_NAME]. That sounds great. I have updated the deposit to 262.60"
type textarea "Hi [PERSON_NAME]. That sounds great. I have updated the deposit to 262.6"
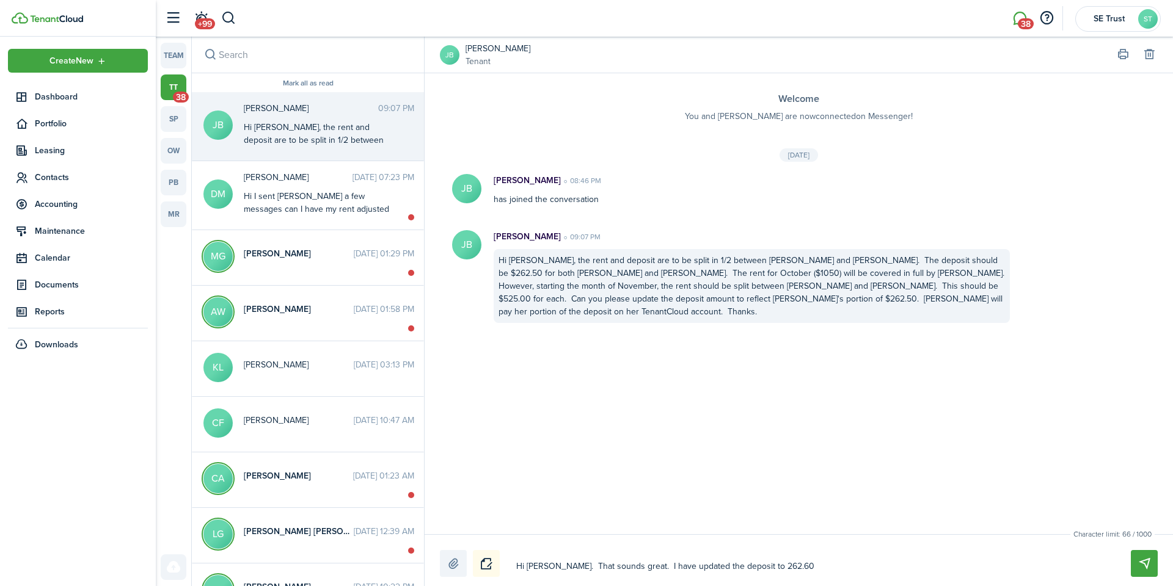
type textarea "Hi [PERSON_NAME]. That sounds great. I have updated the deposit to 262.6"
type textarea "Hi [PERSON_NAME]. That sounds great. I have updated the deposit to 262."
type textarea "Hi [PERSON_NAME]. That sounds great. I have updated the deposit to 262.5"
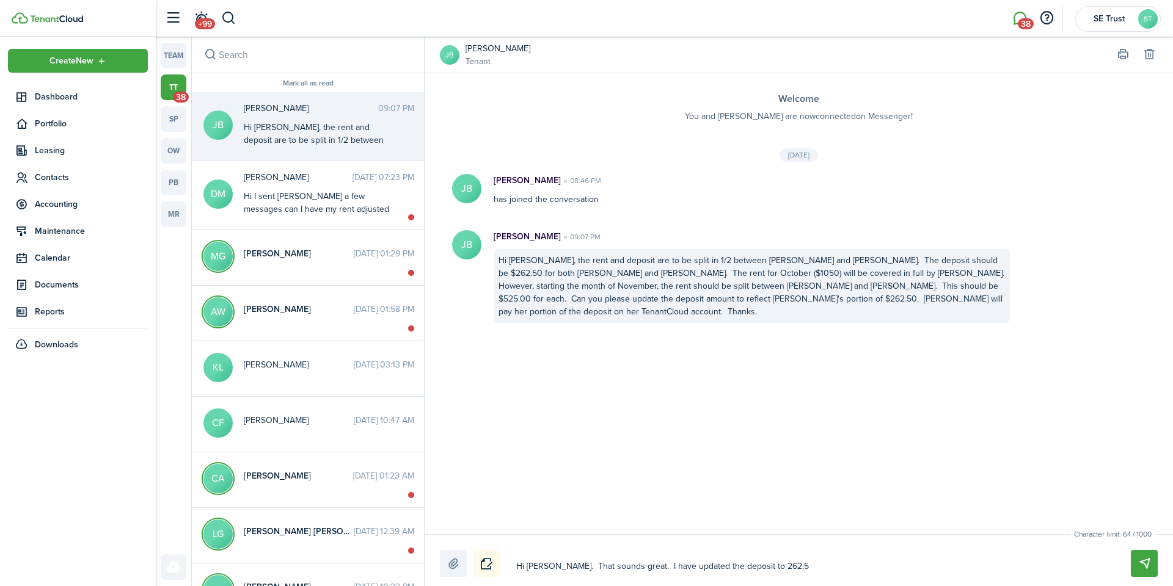
type textarea "Hi [PERSON_NAME]. That sounds great. I have updated the deposit to 262.50"
type textarea "Hi [PERSON_NAME]. That sounds great. I have updated the deposit to 262.50."
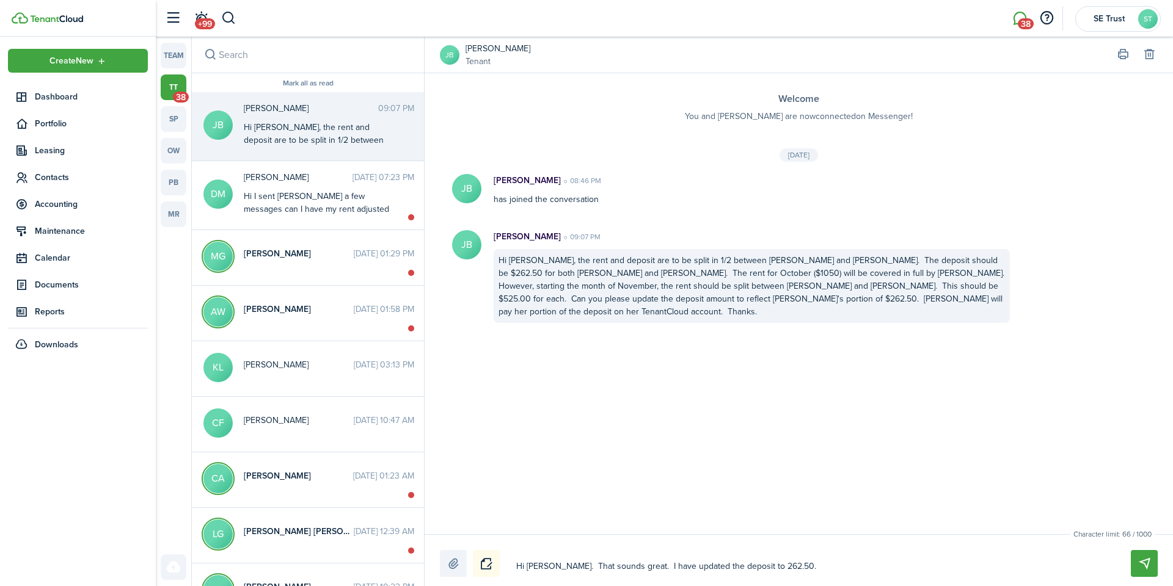
type textarea "Hi [PERSON_NAME]. That sounds great. I have updated the deposit to 262.50."
type textarea "Hi [PERSON_NAME]. That sounds great. I have updated the deposit to 262.50. P"
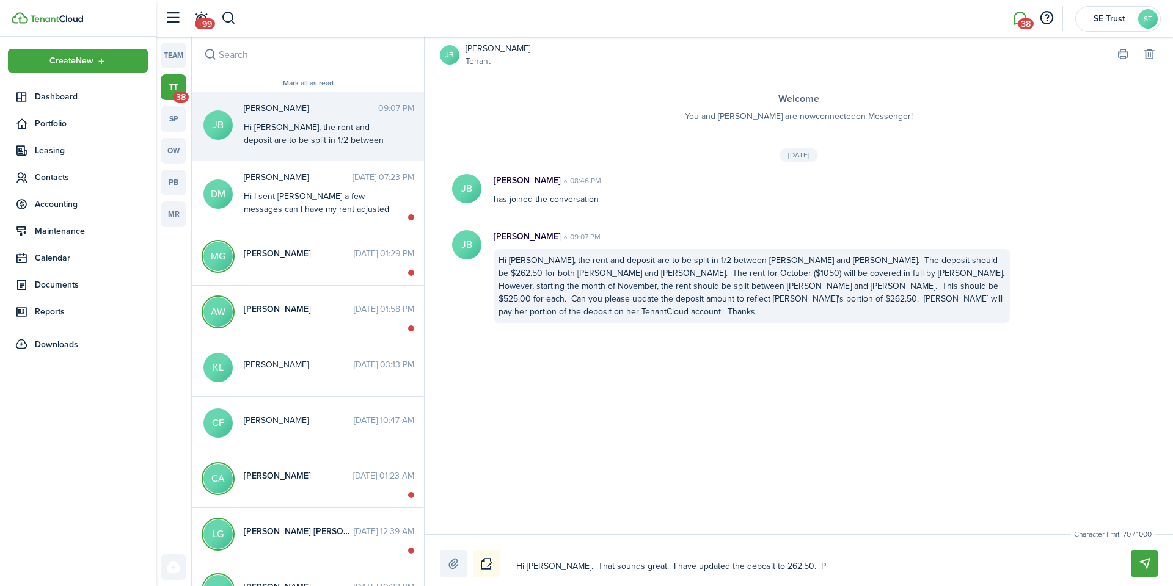
type textarea "Hi [PERSON_NAME]. That sounds great. I have updated the deposit to 262.50. PL"
type textarea "Hi [PERSON_NAME]. That sounds great. I have updated the deposit to 262.50. PLe"
type textarea "Hi [PERSON_NAME]. That sounds great. I have updated the deposit to 262.50. PLea"
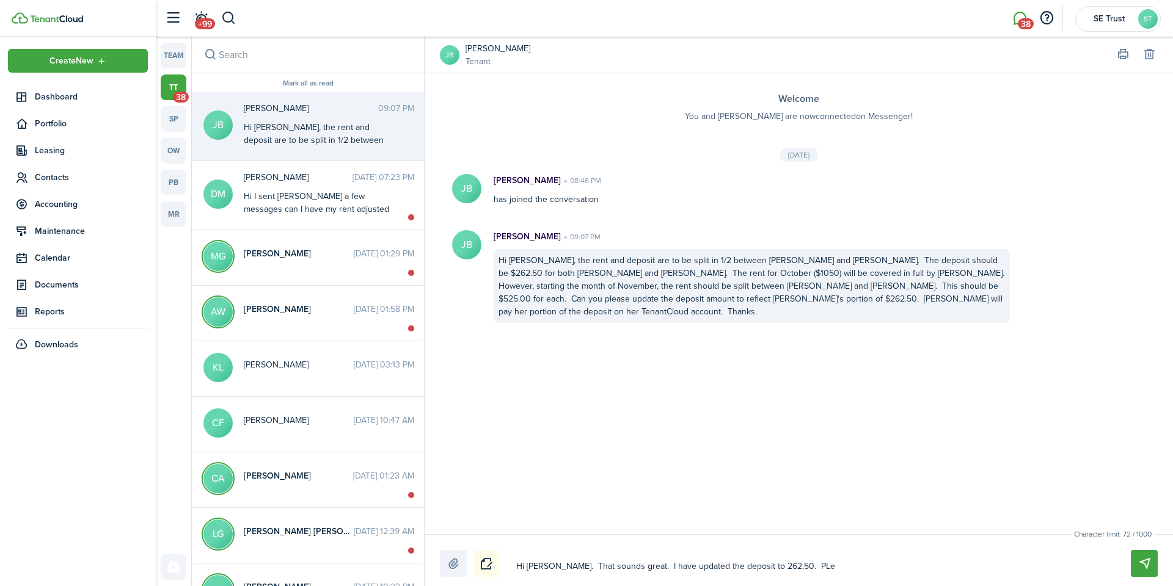
type textarea "Hi [PERSON_NAME]. That sounds great. I have updated the deposit to 262.50. PLea"
type textarea "Hi [PERSON_NAME]. That sounds great. I have updated the deposit to 262.50. PLeas"
type textarea "Hi [PERSON_NAME]. That sounds great. I have updated the deposit to 262.50. PLea…"
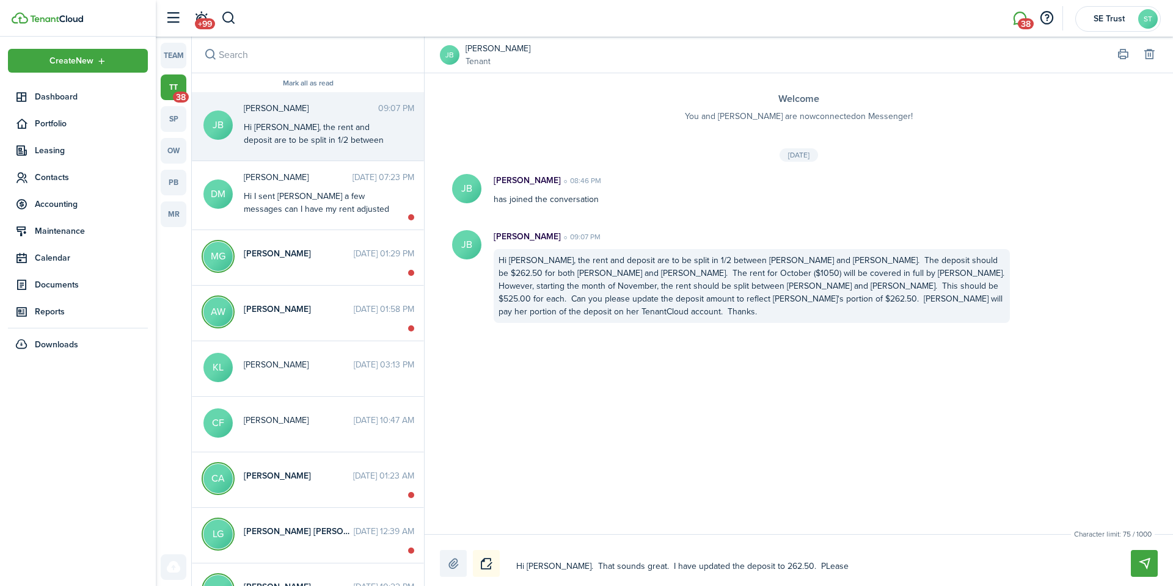
type textarea "Hi [PERSON_NAME]. That sounds great. I have updated the deposit to 262.50. PLeas"
type textarea "Hi [PERSON_NAME]. That sounds great. I have updated the deposit to 262.50. PLea"
type textarea "Hi [PERSON_NAME]. That sounds great. I have updated the deposit to 262.50. PLe"
